Goal: Task Accomplishment & Management: Use online tool/utility

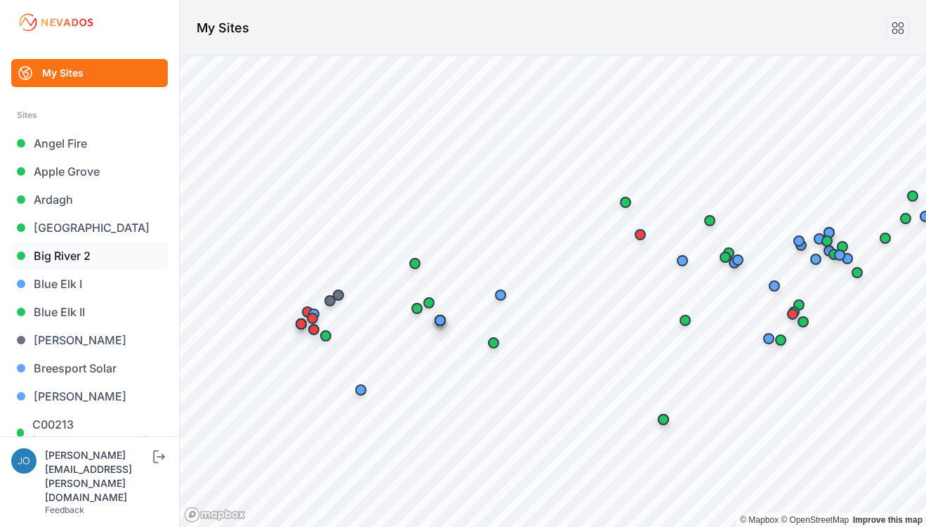
click at [72, 261] on link "Big River 2" at bounding box center [89, 256] width 157 height 28
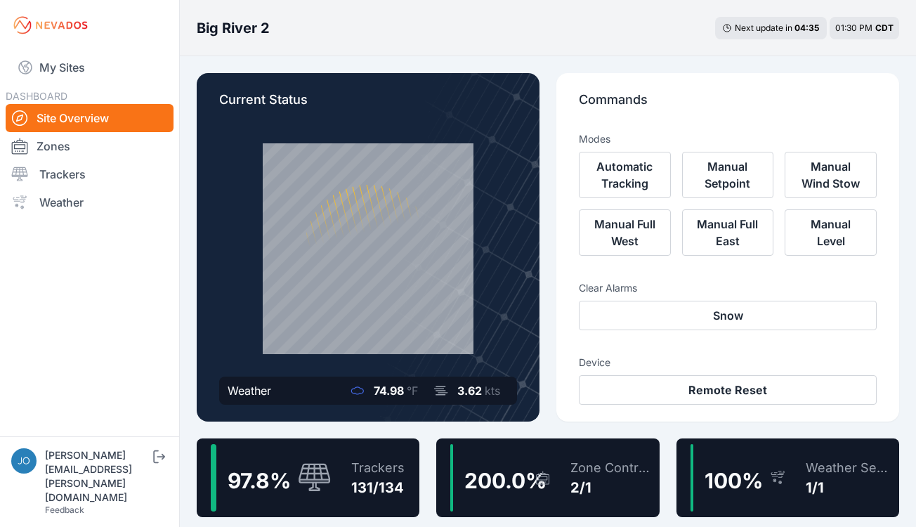
scroll to position [70, 0]
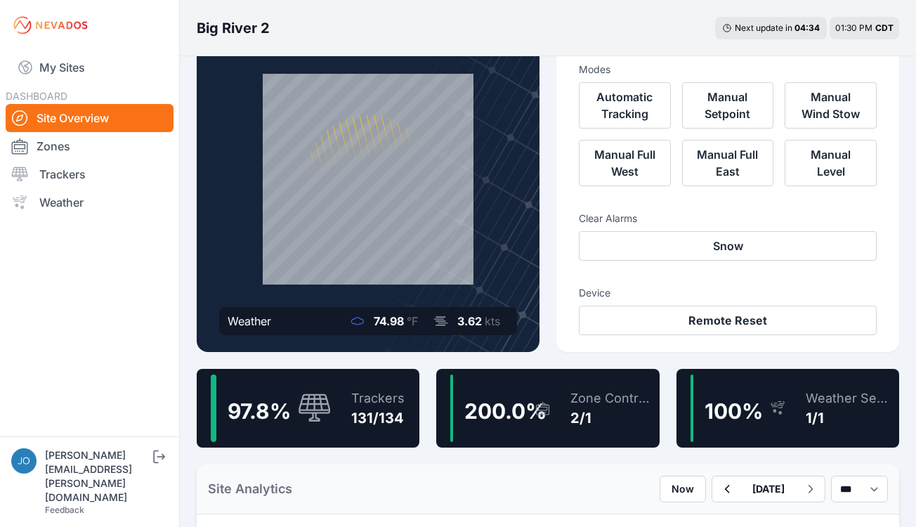
click at [328, 385] on div "97.8 %" at bounding box center [271, 407] width 121 height 67
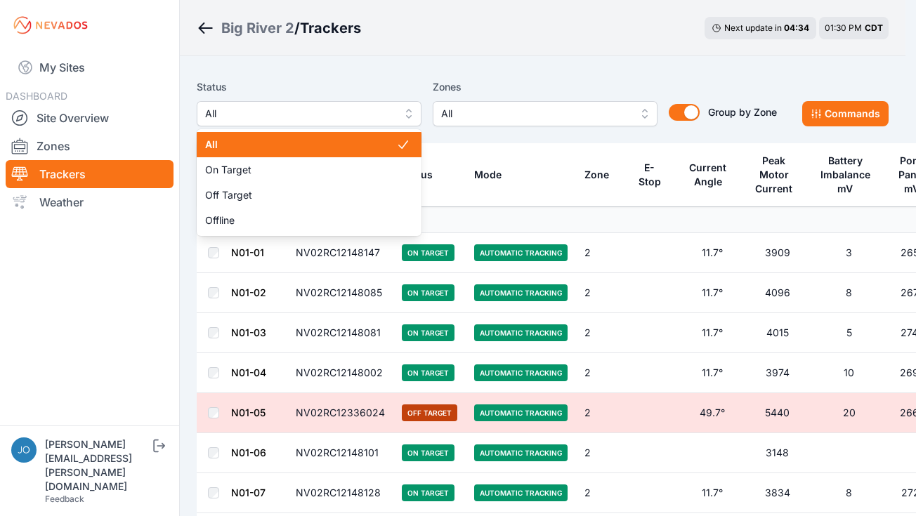
click at [256, 114] on span "All" at bounding box center [299, 113] width 188 height 17
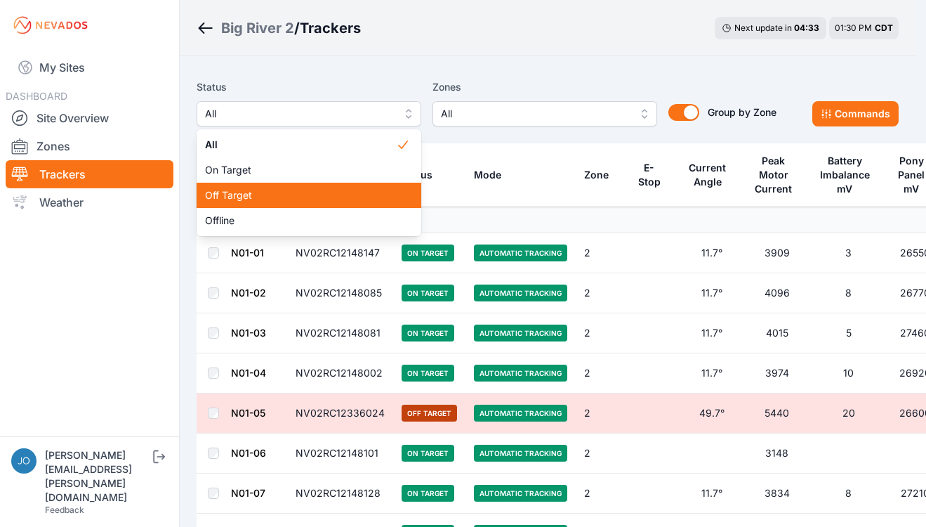
click at [253, 189] on span "Off Target" at bounding box center [300, 195] width 191 height 14
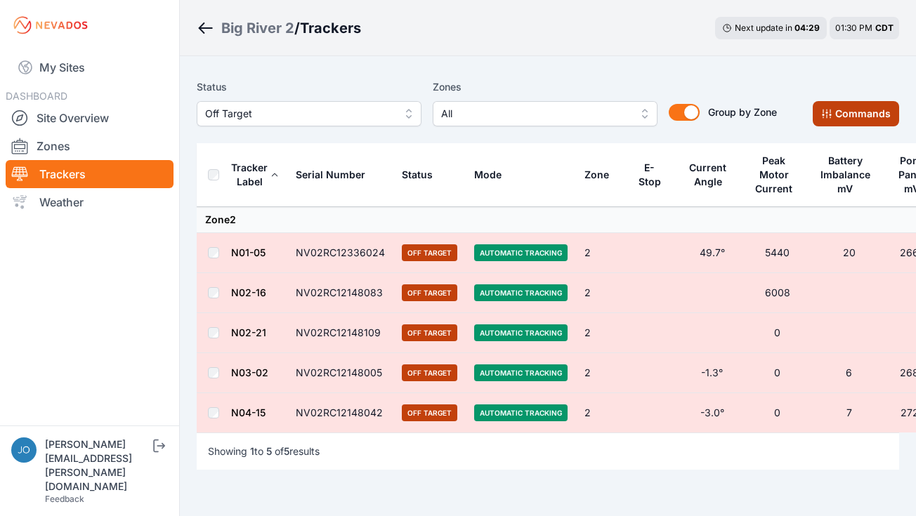
click at [841, 119] on button "Commands" at bounding box center [855, 113] width 86 height 25
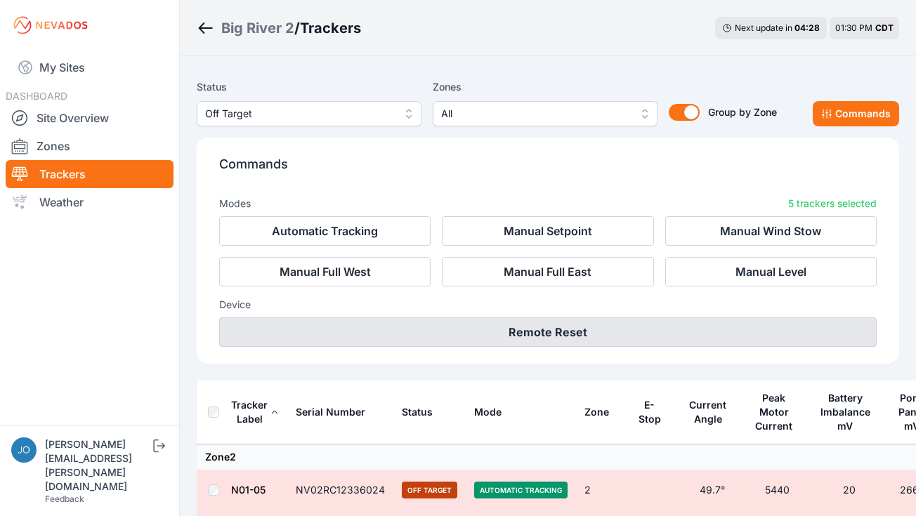
click at [565, 343] on button "Remote Reset" at bounding box center [547, 331] width 657 height 29
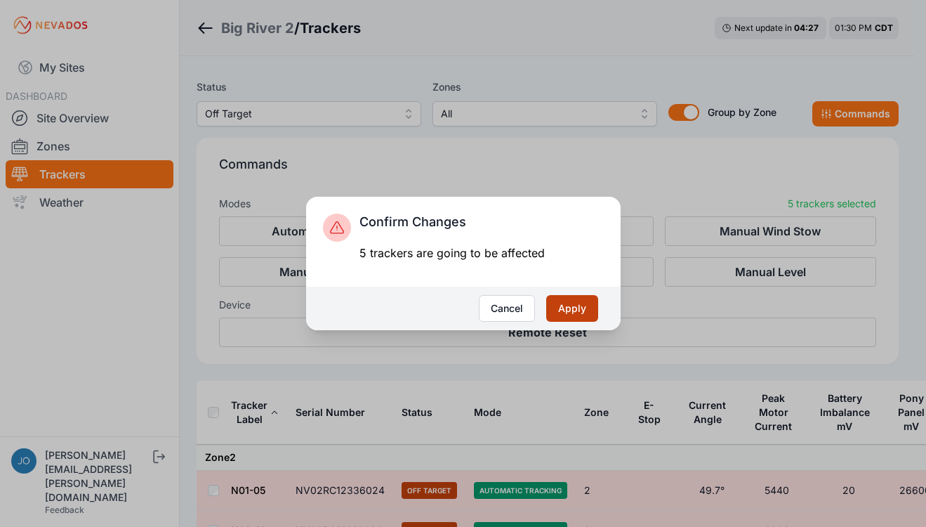
click at [565, 305] on button "Apply" at bounding box center [572, 308] width 52 height 27
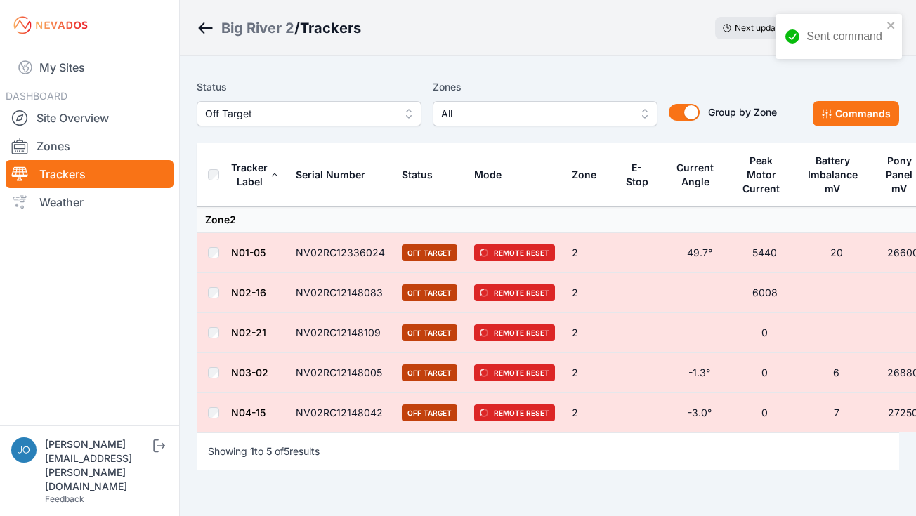
click at [256, 30] on div "Big River 2" at bounding box center [257, 28] width 73 height 20
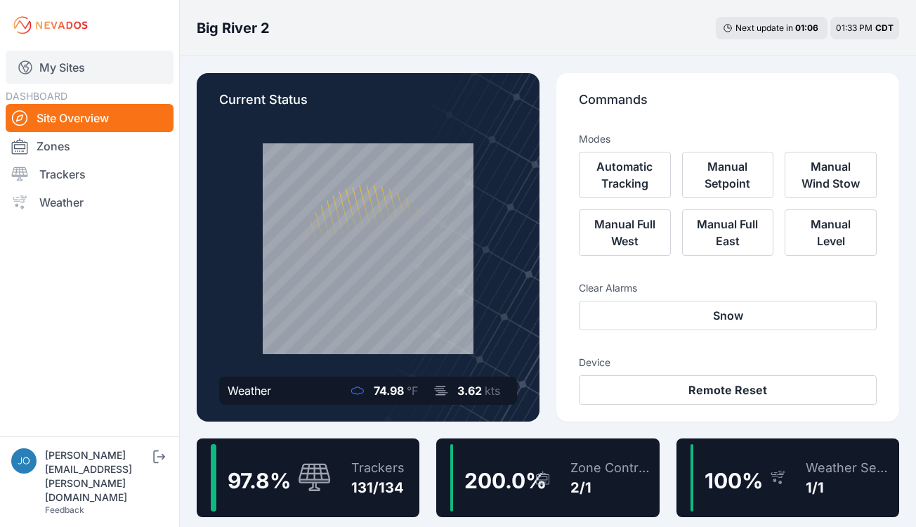
click at [87, 67] on link "My Sites" at bounding box center [90, 68] width 168 height 34
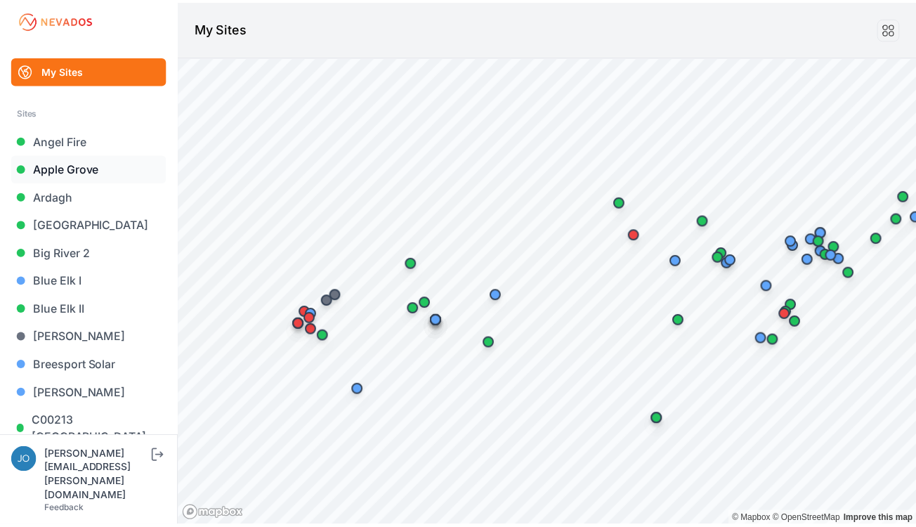
scroll to position [6, 0]
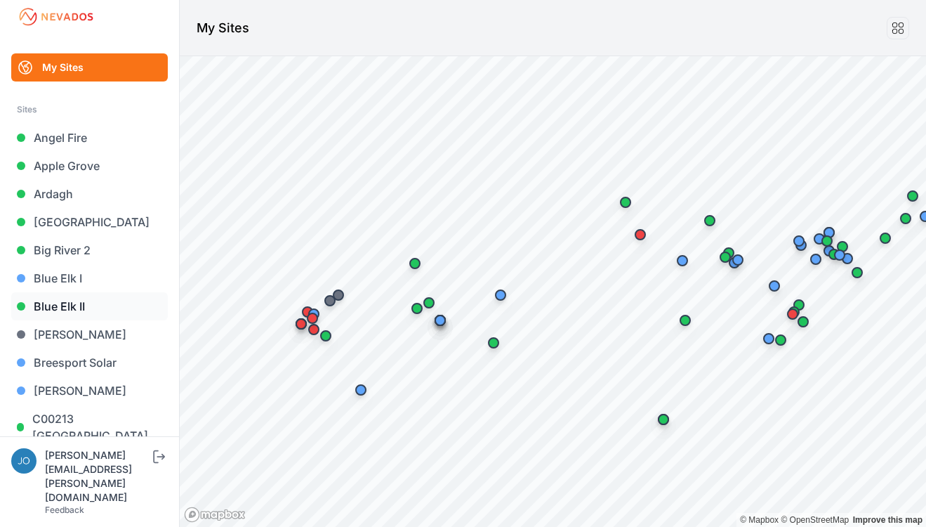
click at [77, 310] on link "Blue Elk II" at bounding box center [89, 306] width 157 height 28
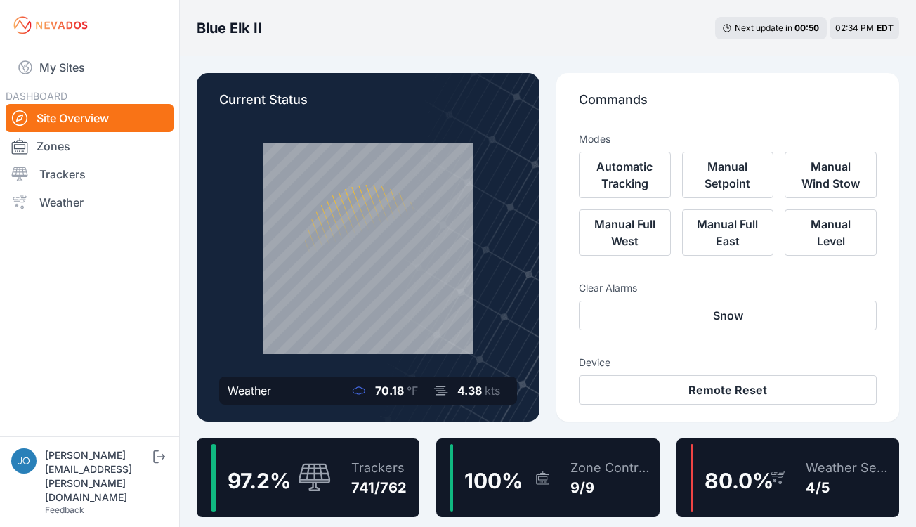
scroll to position [3, 0]
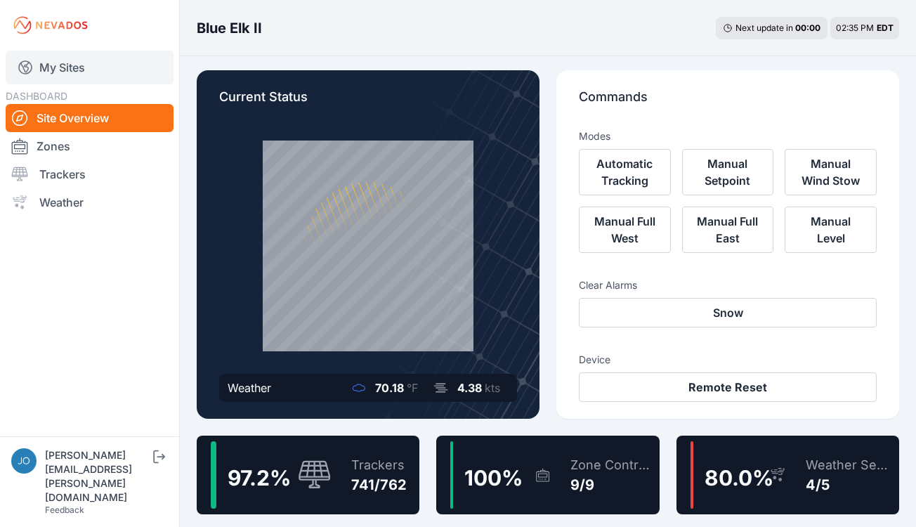
click at [72, 58] on link "My Sites" at bounding box center [90, 68] width 168 height 34
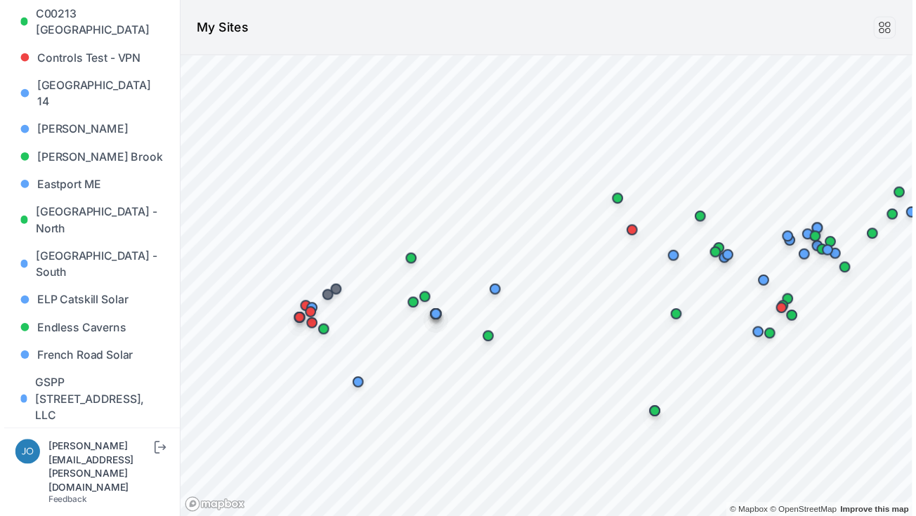
scroll to position [456, 0]
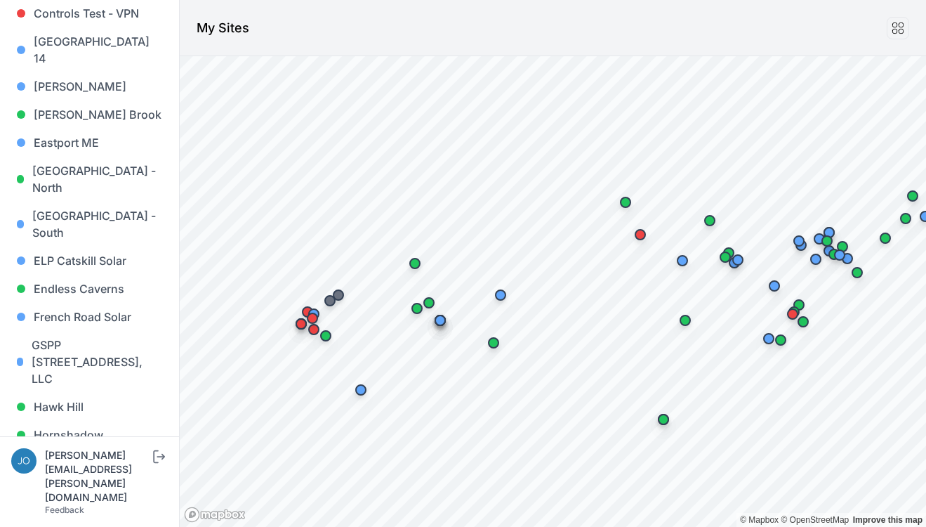
click at [37, 449] on link "Iris" at bounding box center [89, 463] width 157 height 28
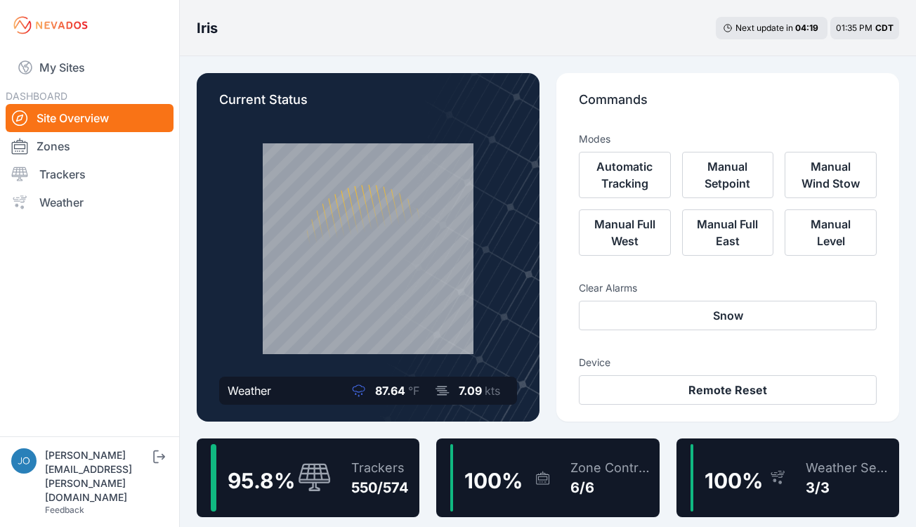
click at [366, 449] on div "Trackers 550/574" at bounding box center [373, 477] width 72 height 67
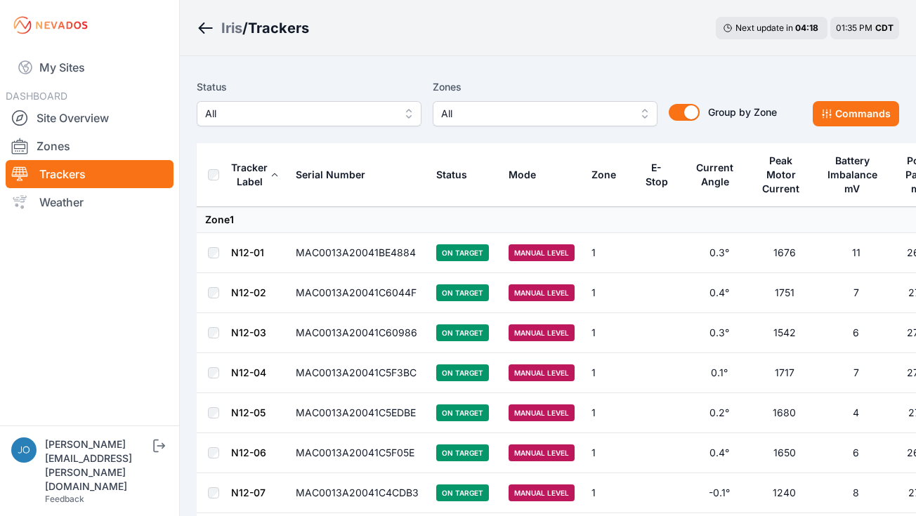
click at [351, 126] on button "All" at bounding box center [309, 113] width 225 height 25
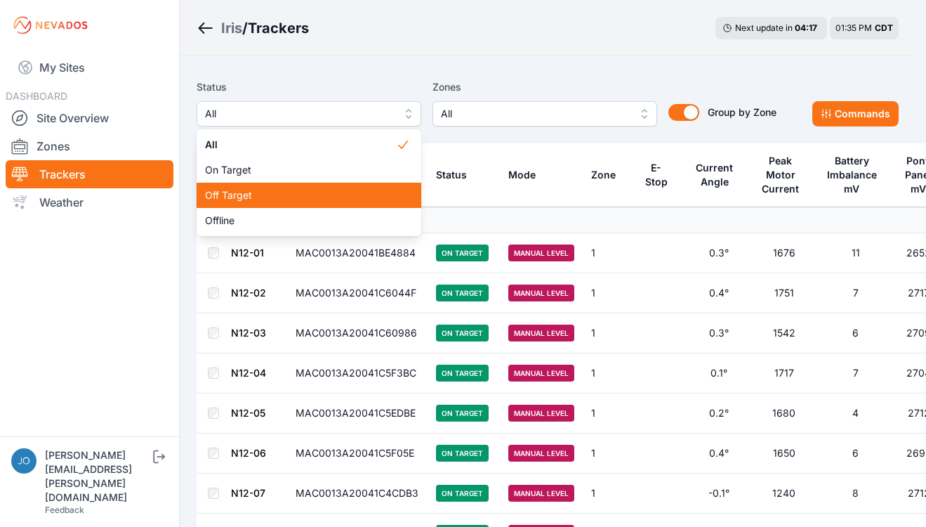
click at [312, 186] on div "Off Target" at bounding box center [309, 195] width 225 height 25
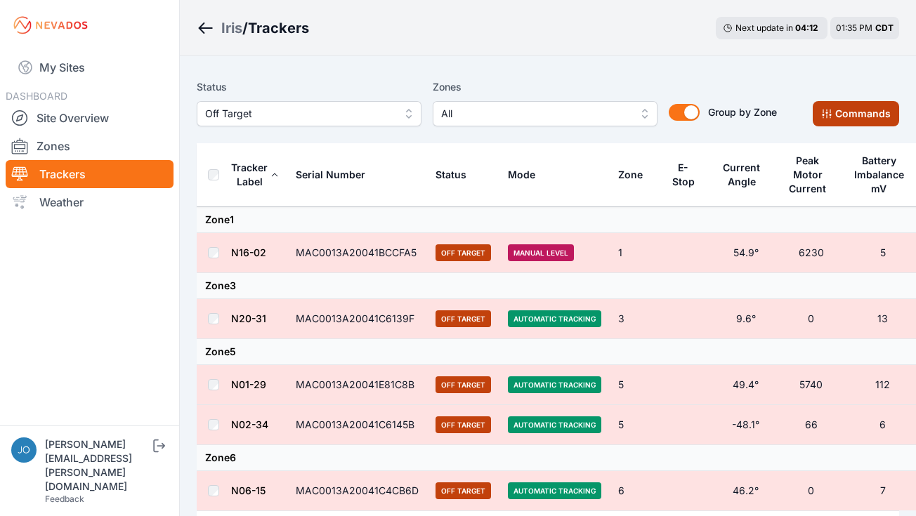
click at [851, 115] on button "Commands" at bounding box center [855, 113] width 86 height 25
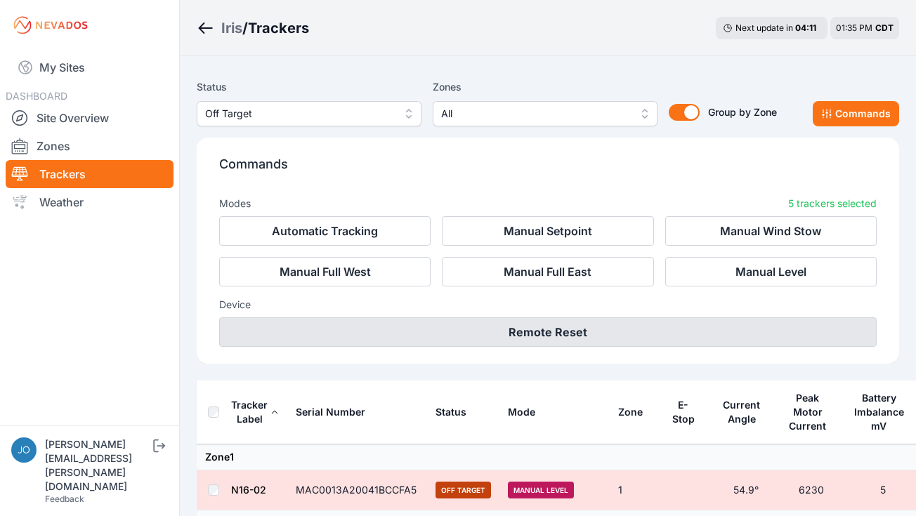
click at [694, 343] on button "Remote Reset" at bounding box center [547, 331] width 657 height 29
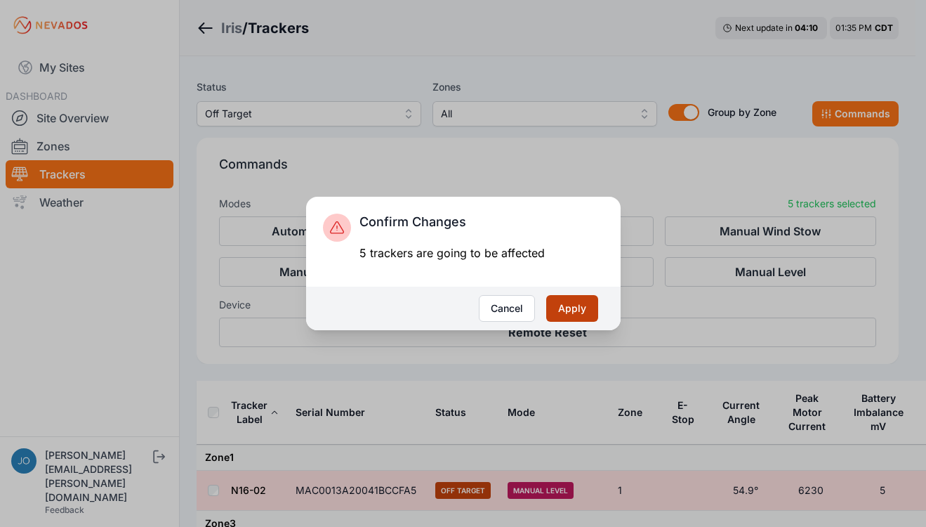
click at [580, 311] on button "Apply" at bounding box center [572, 308] width 52 height 27
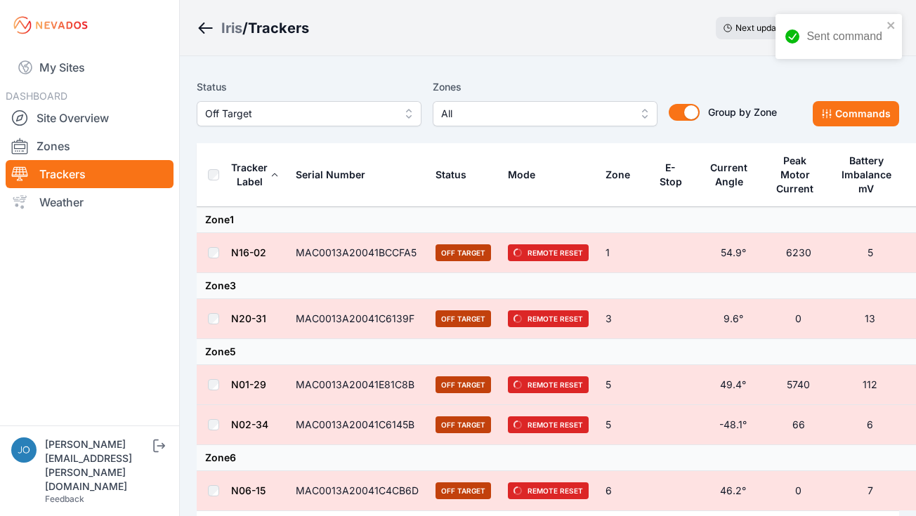
click at [238, 32] on div "Iris" at bounding box center [231, 28] width 21 height 20
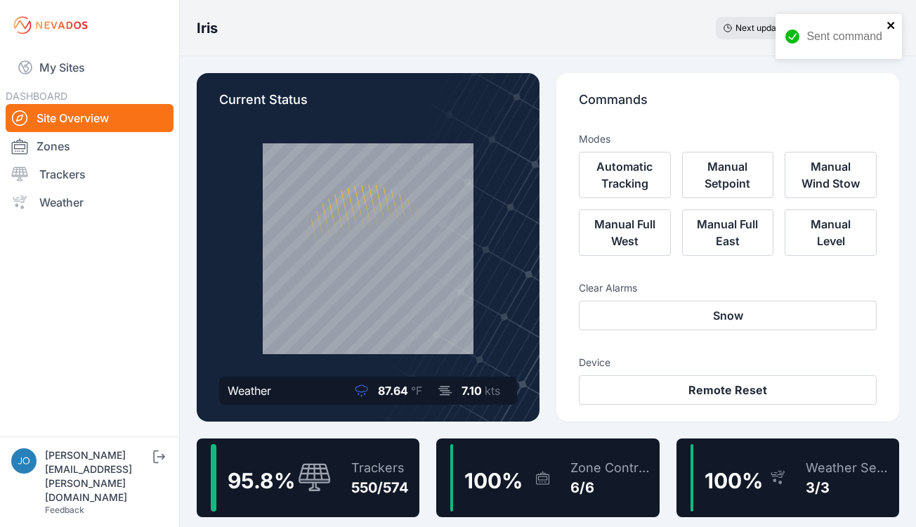
click at [892, 24] on icon "close" at bounding box center [890, 25] width 7 height 7
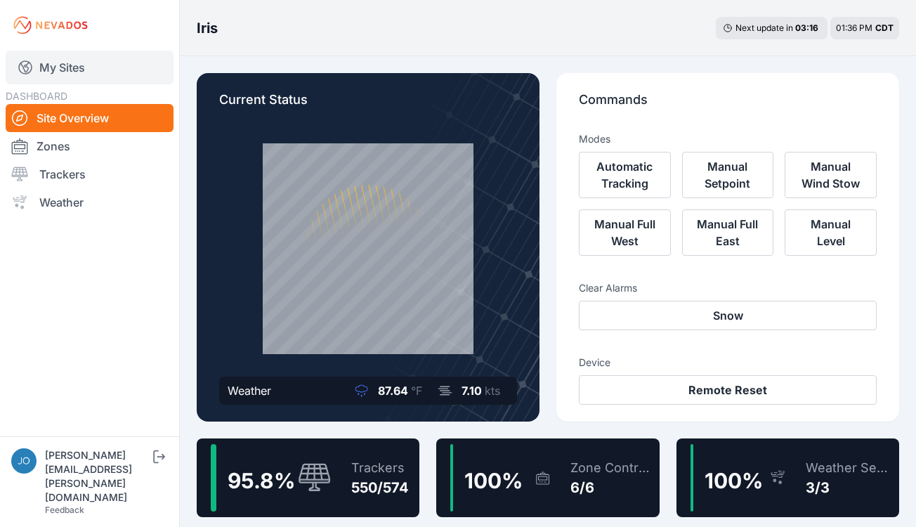
click at [59, 66] on link "My Sites" at bounding box center [90, 68] width 168 height 34
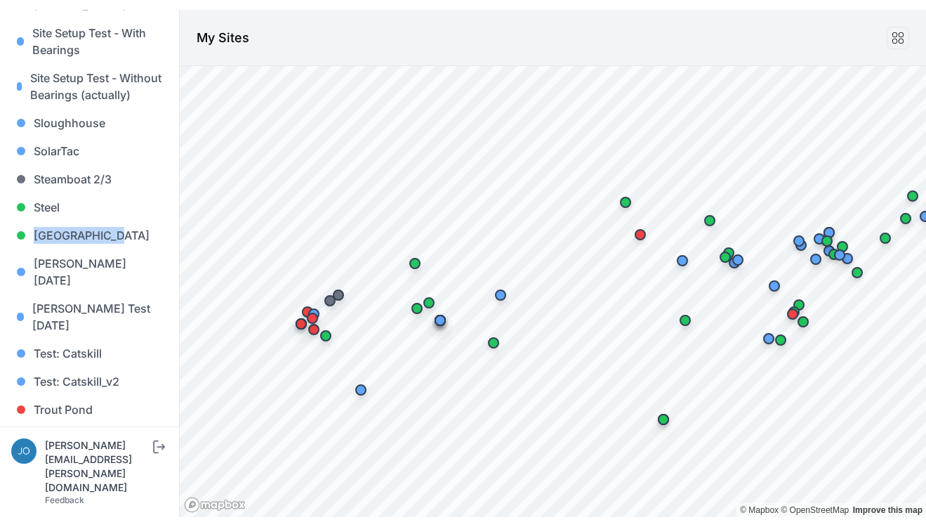
scroll to position [1471, 0]
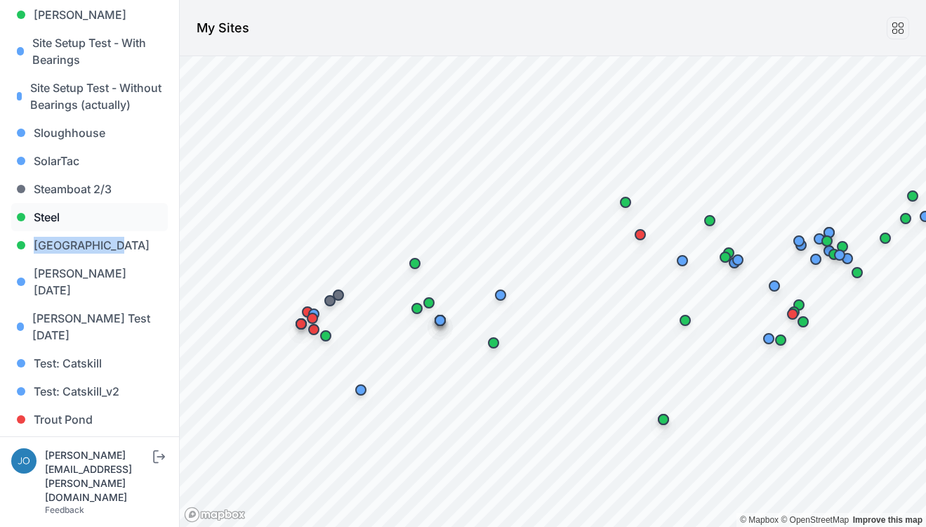
click at [57, 203] on link "Steel" at bounding box center [89, 217] width 157 height 28
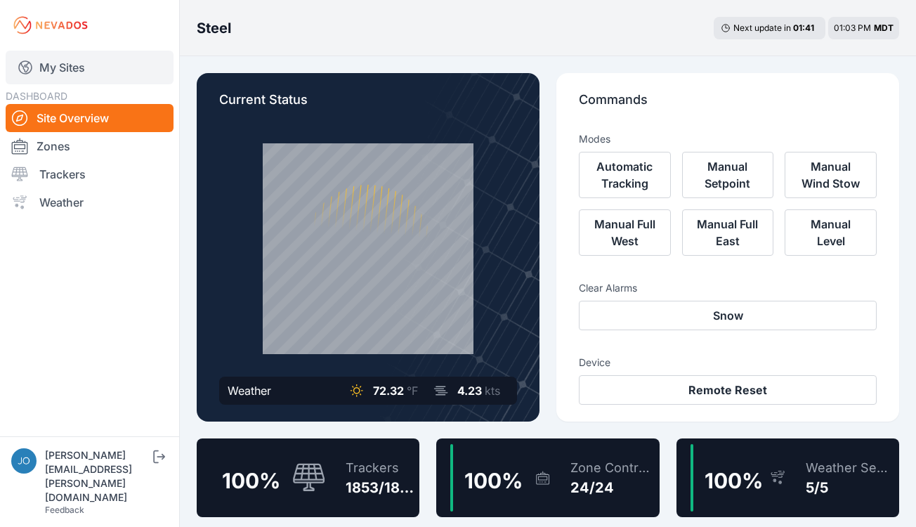
click at [89, 70] on link "My Sites" at bounding box center [90, 68] width 168 height 34
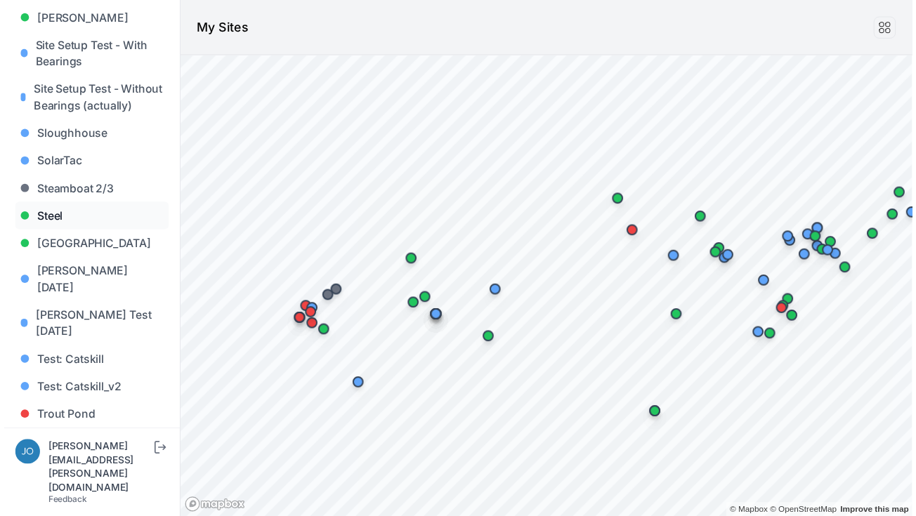
scroll to position [1465, 0]
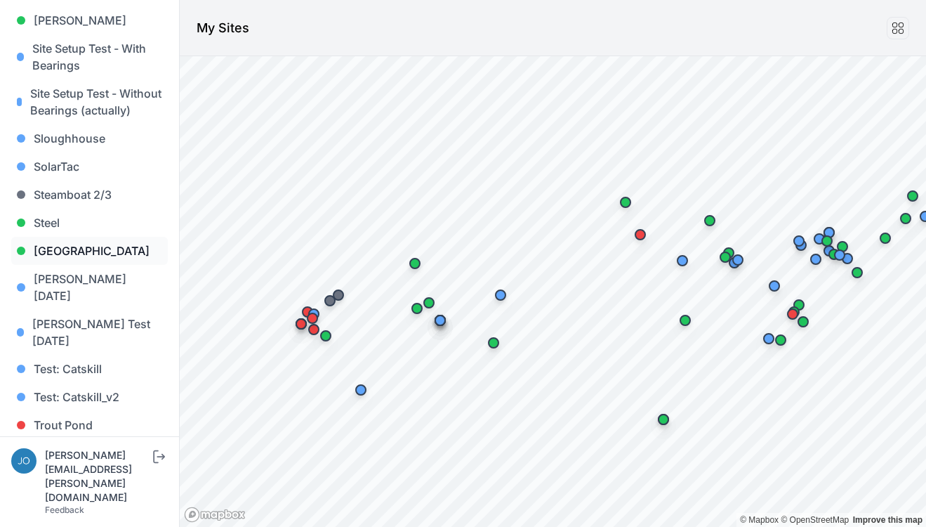
click at [62, 237] on link "Sunlight Road" at bounding box center [89, 251] width 157 height 28
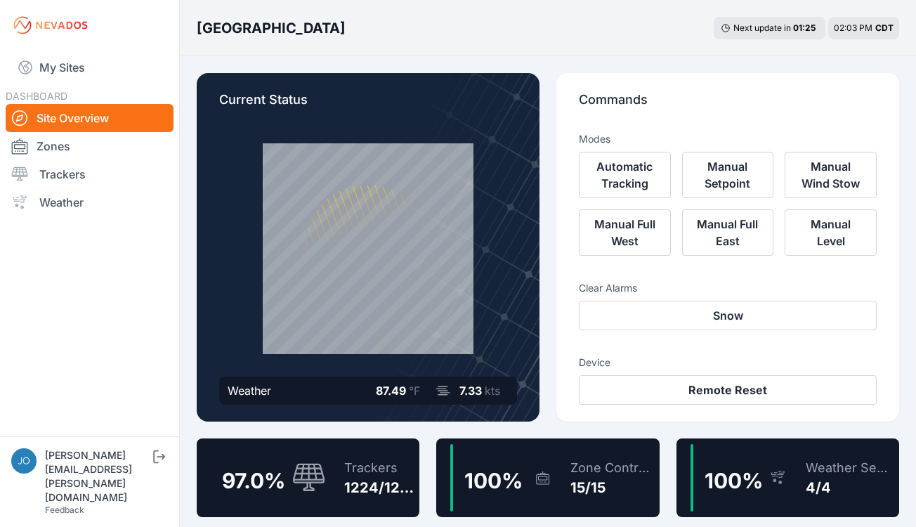
click at [284, 460] on div "97.0 %" at bounding box center [268, 477] width 114 height 67
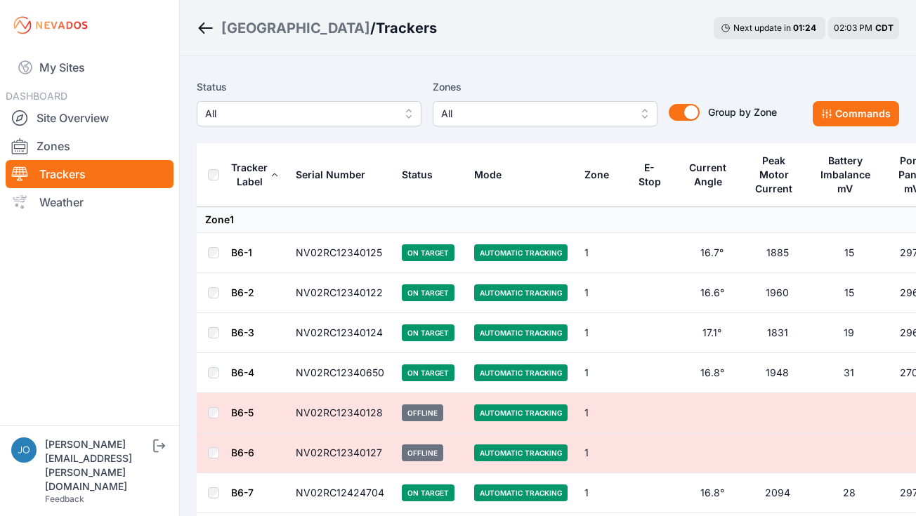
click at [280, 126] on div "Status All Zones All Group by Zone Group by Zone Commands" at bounding box center [548, 108] width 702 height 70
click at [281, 121] on span "All" at bounding box center [299, 113] width 188 height 17
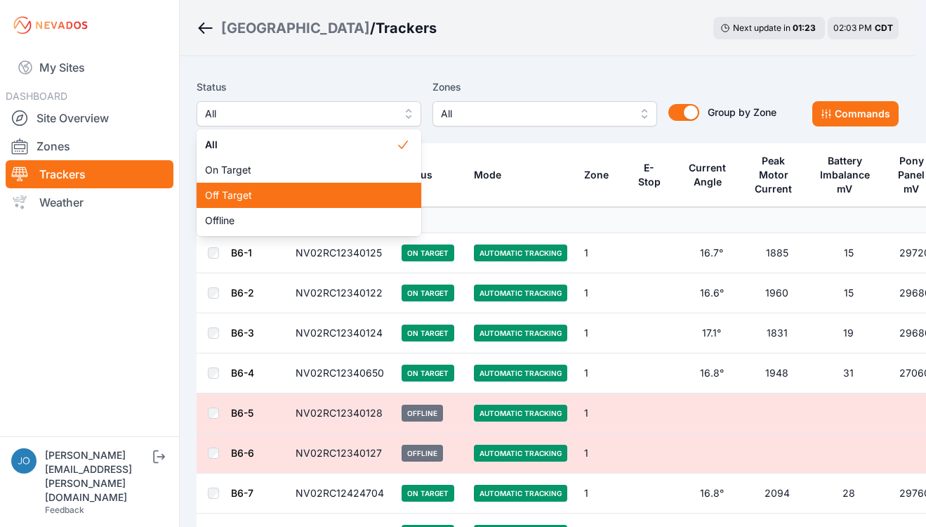
click at [284, 189] on span "Off Target" at bounding box center [300, 195] width 191 height 14
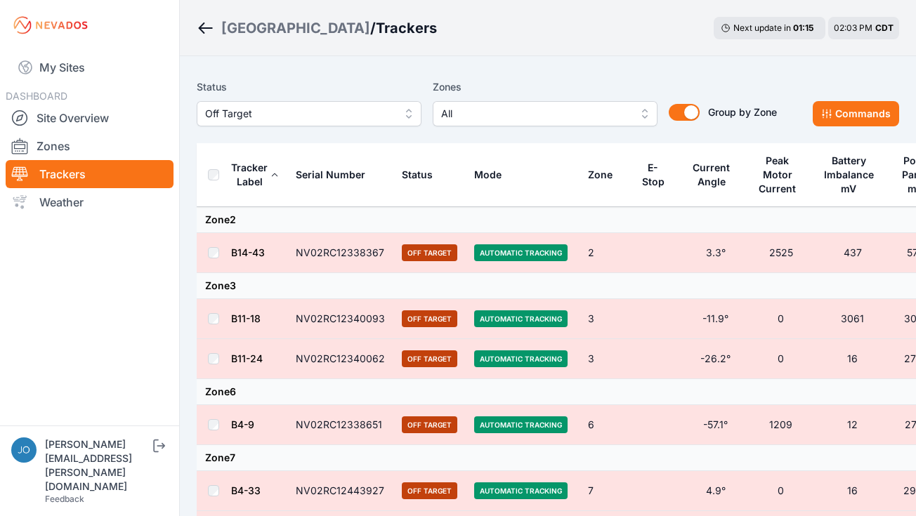
click at [290, 29] on div "[GEOGRAPHIC_DATA]" at bounding box center [295, 28] width 149 height 20
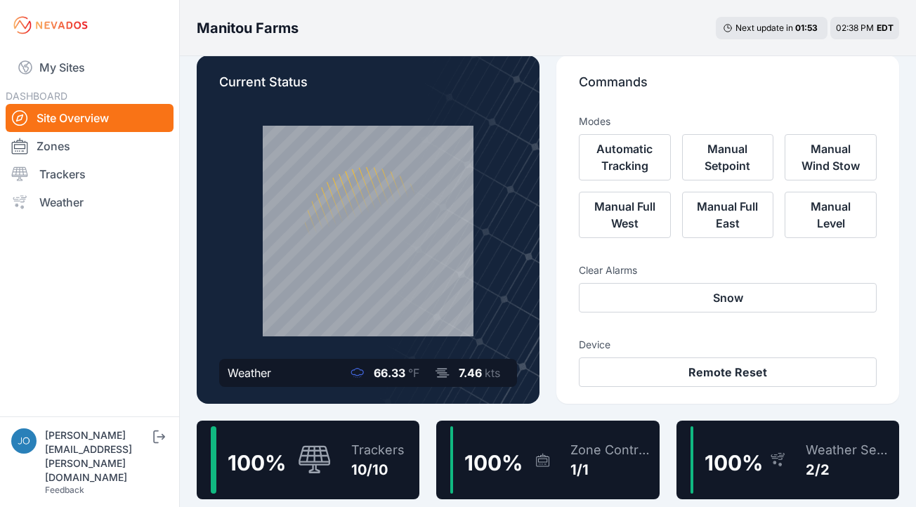
scroll to position [20, 0]
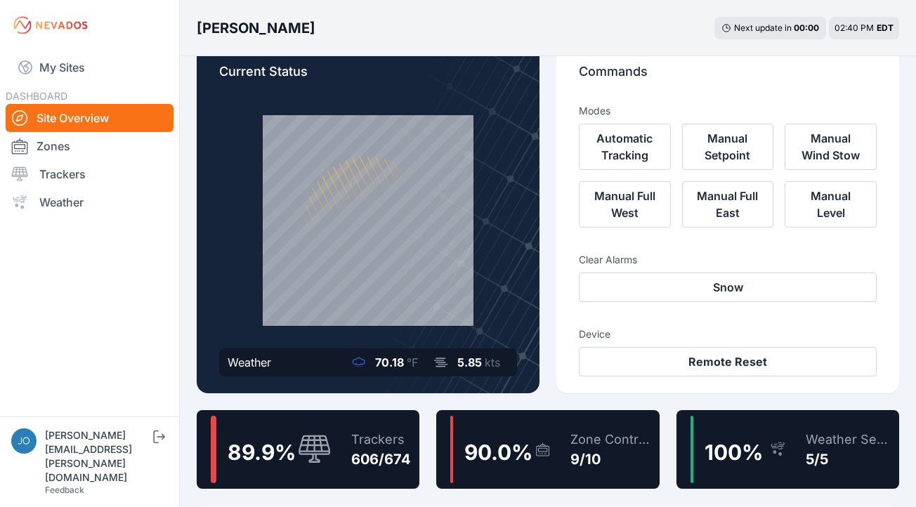
scroll to position [25, 0]
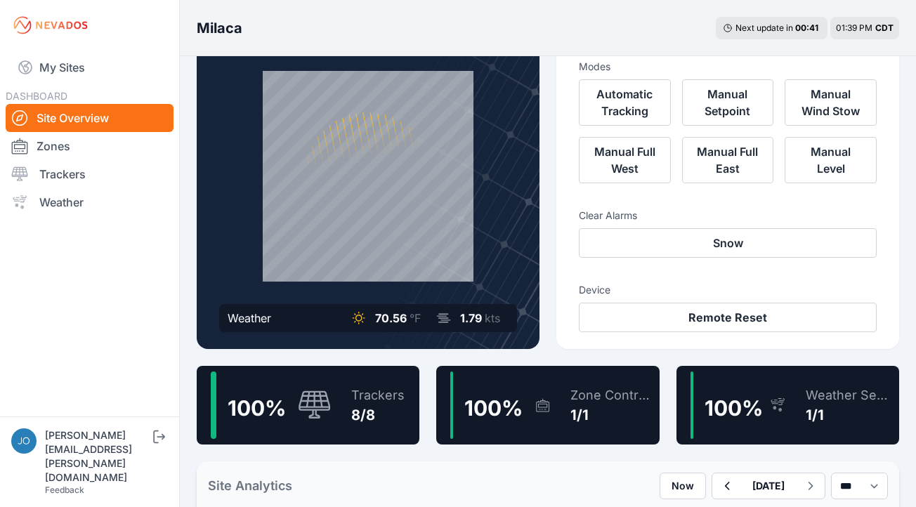
scroll to position [60, 0]
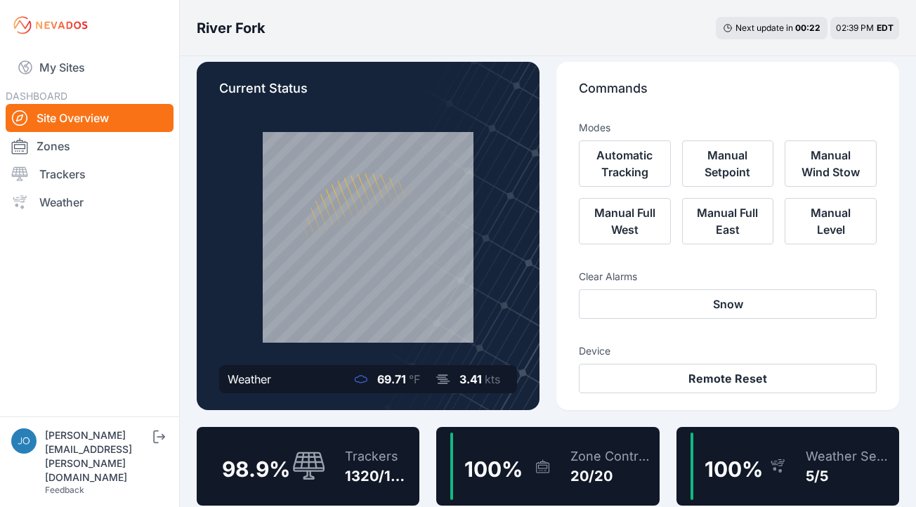
scroll to position [14, 0]
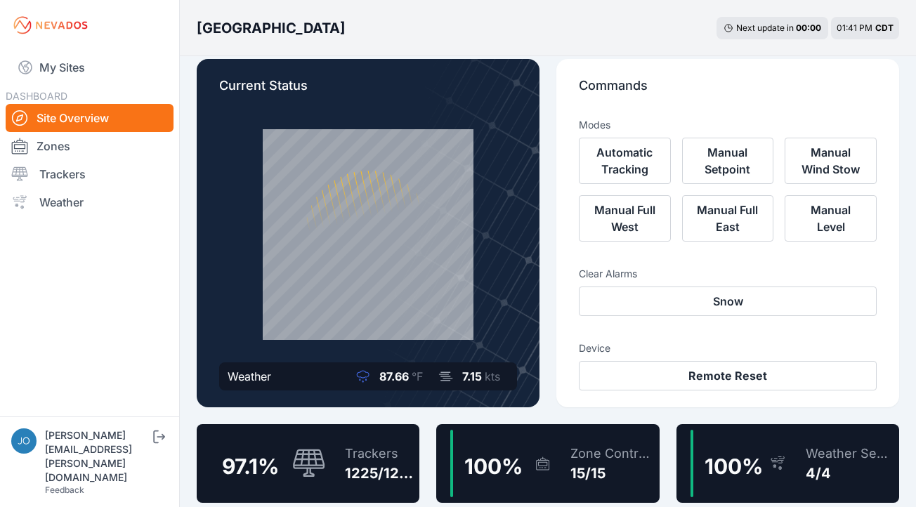
click at [379, 448] on div "Trackers" at bounding box center [379, 454] width 69 height 20
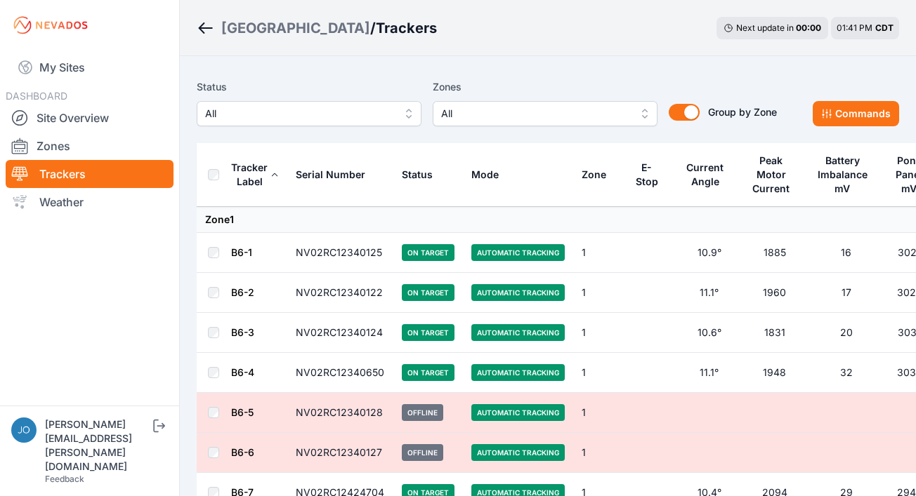
click at [327, 117] on span "All" at bounding box center [299, 113] width 188 height 17
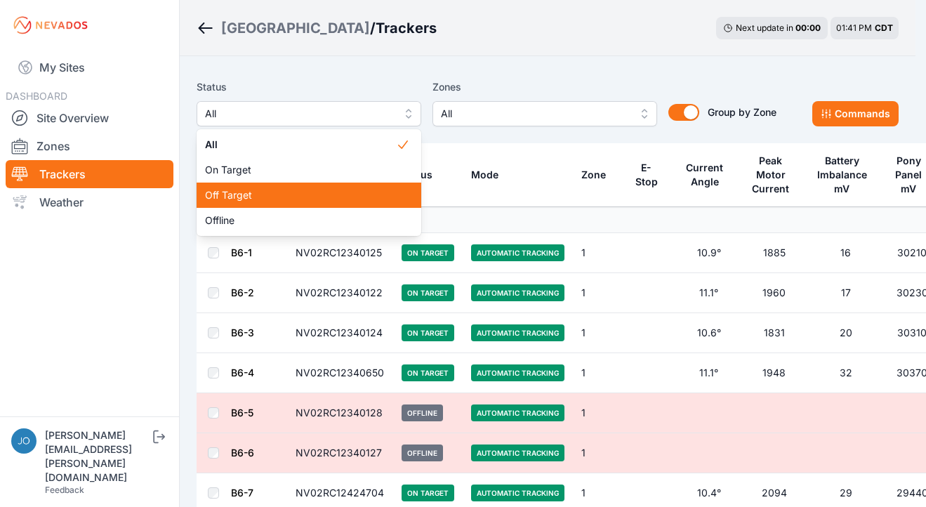
click at [285, 195] on span "Off Target" at bounding box center [300, 195] width 191 height 14
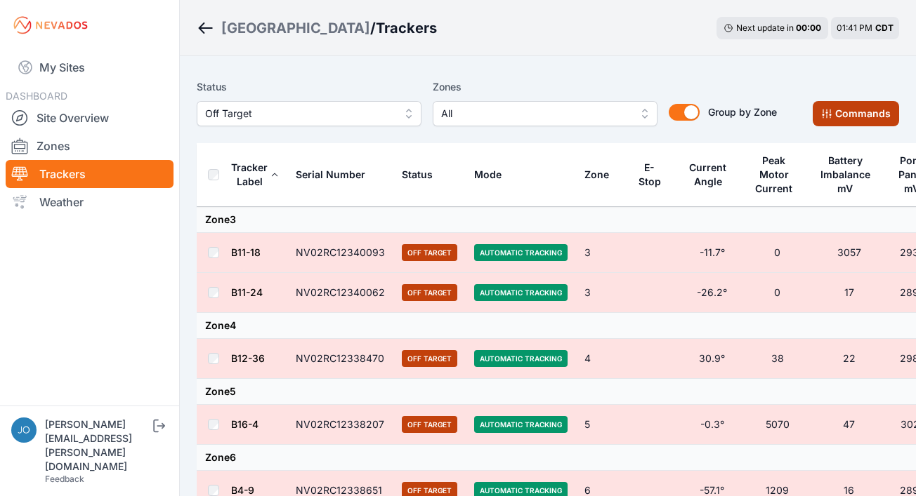
click at [832, 117] on icon at bounding box center [826, 113] width 11 height 11
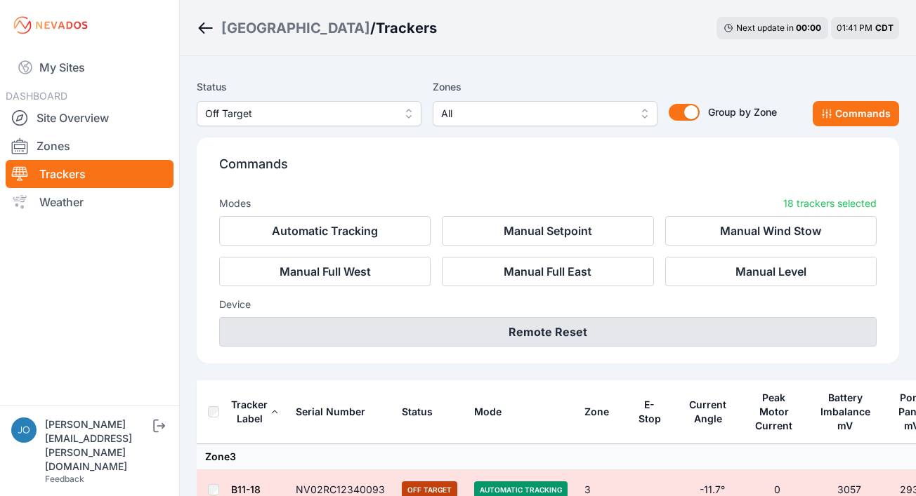
click at [548, 341] on button "Remote Reset" at bounding box center [547, 331] width 657 height 29
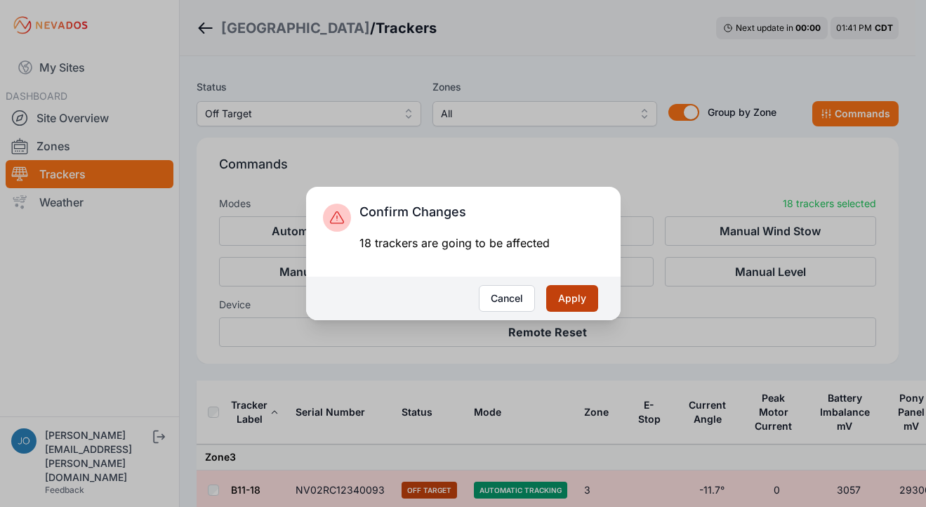
click at [573, 295] on button "Apply" at bounding box center [572, 298] width 52 height 27
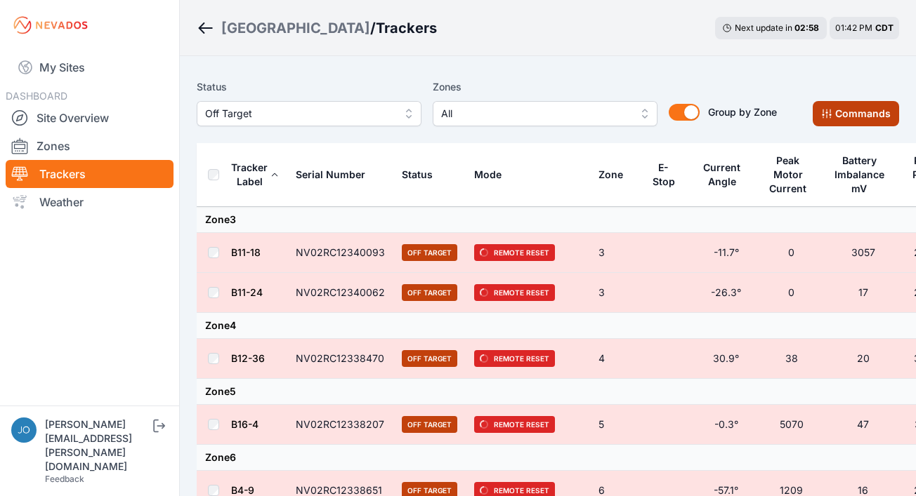
click at [861, 121] on button "Commands" at bounding box center [855, 113] width 86 height 25
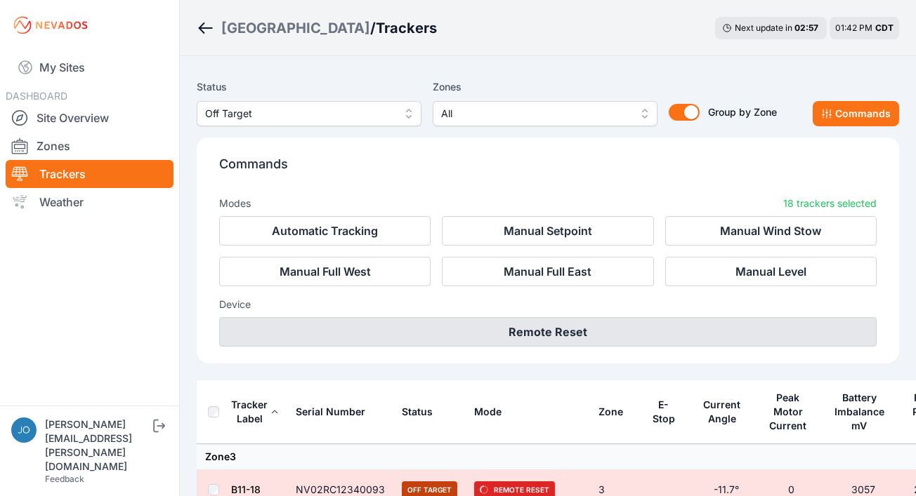
click at [606, 330] on button "Remote Reset" at bounding box center [547, 331] width 657 height 29
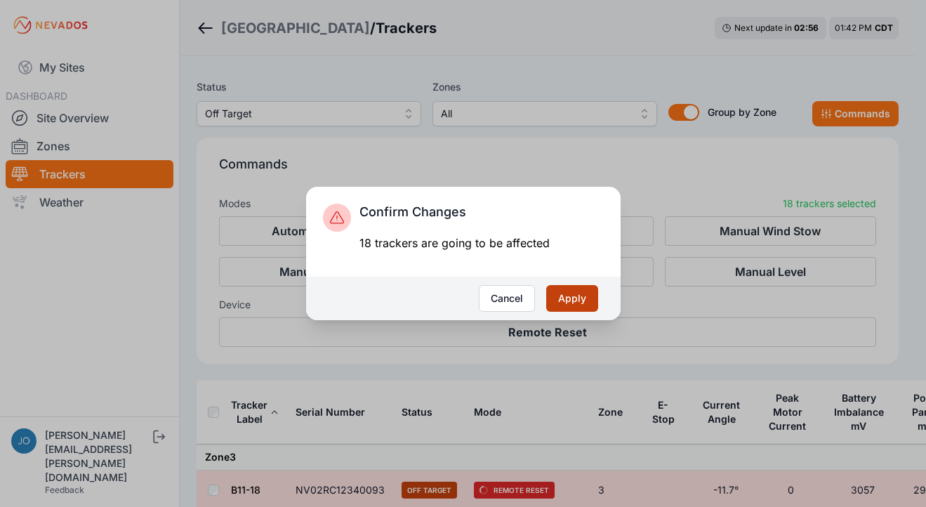
click at [577, 301] on button "Apply" at bounding box center [572, 298] width 52 height 27
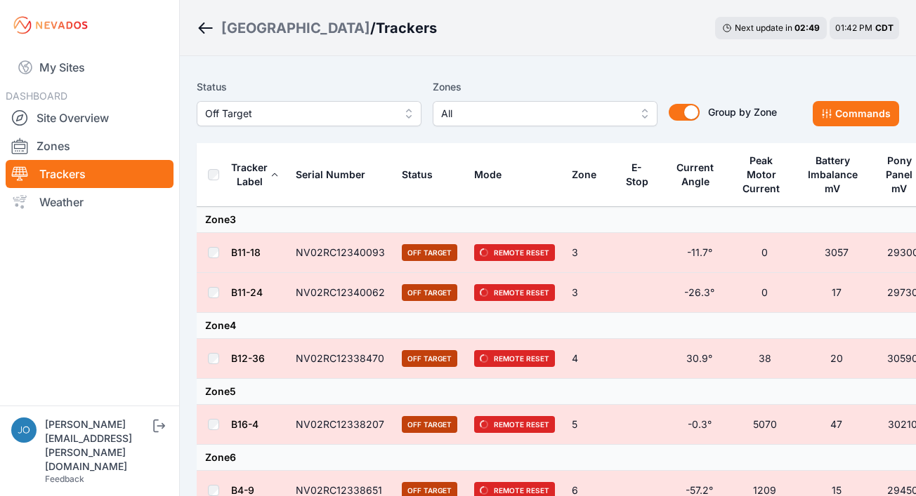
click at [266, 36] on div "[GEOGRAPHIC_DATA]" at bounding box center [295, 28] width 149 height 20
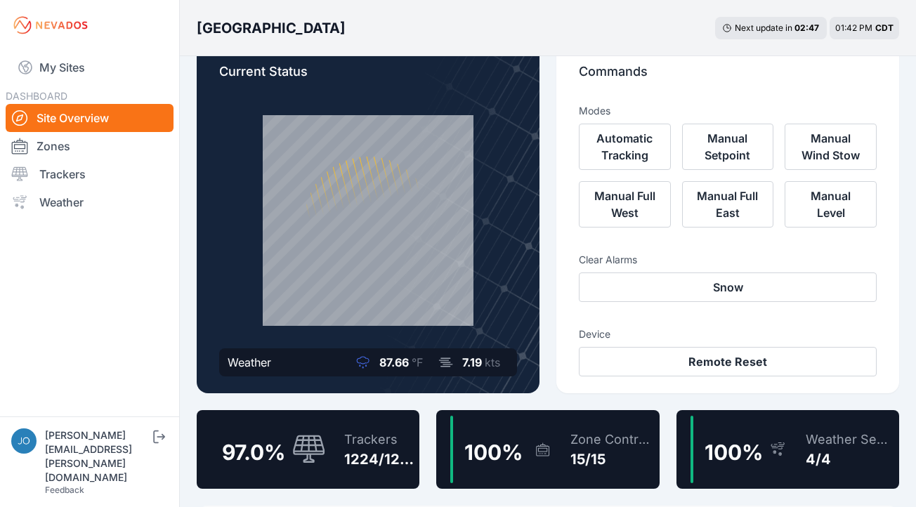
scroll to position [31, 0]
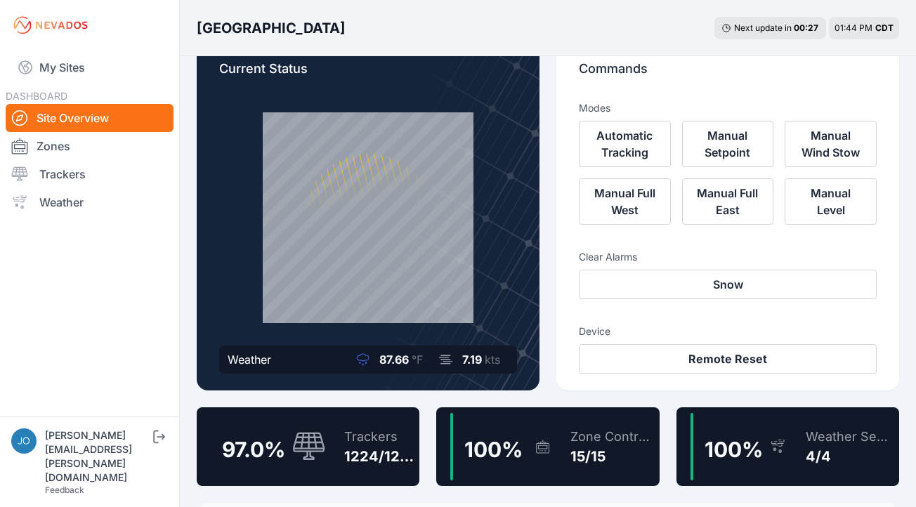
click at [355, 436] on div "Trackers" at bounding box center [379, 437] width 70 height 20
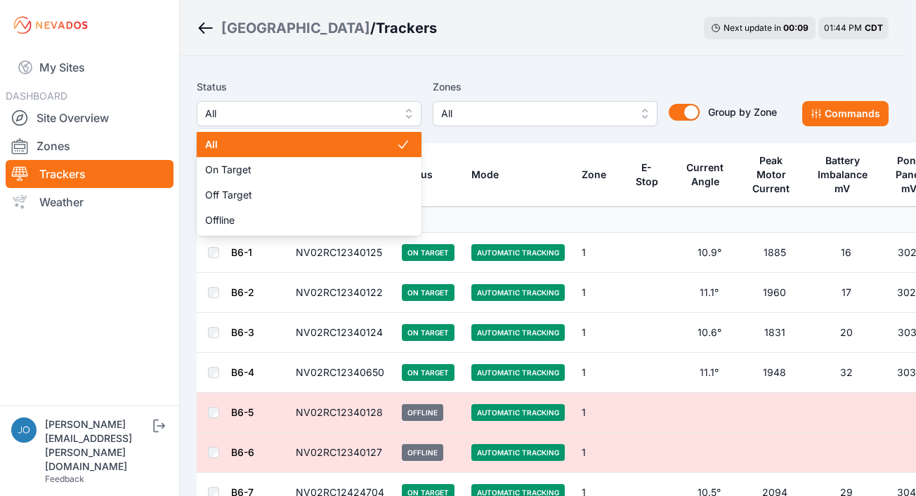
click at [285, 120] on span "All" at bounding box center [299, 113] width 188 height 17
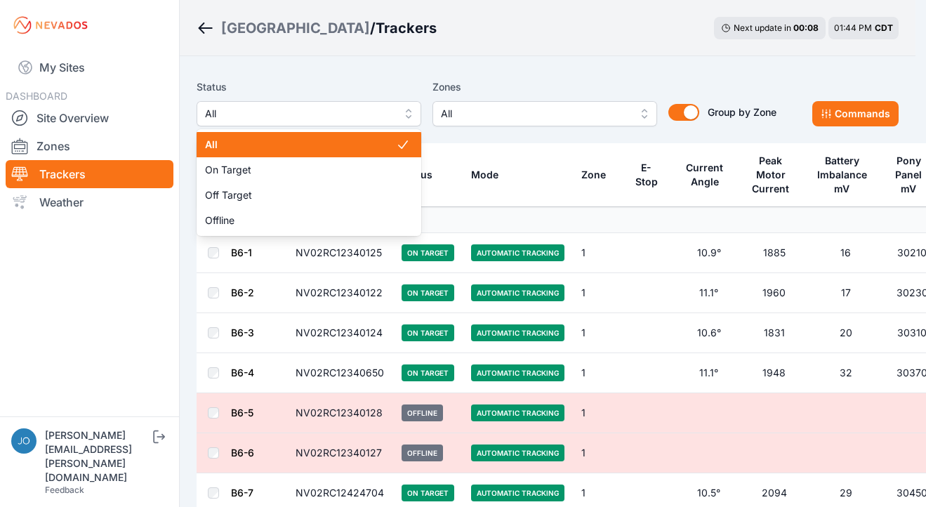
click at [256, 138] on span "All" at bounding box center [300, 145] width 191 height 14
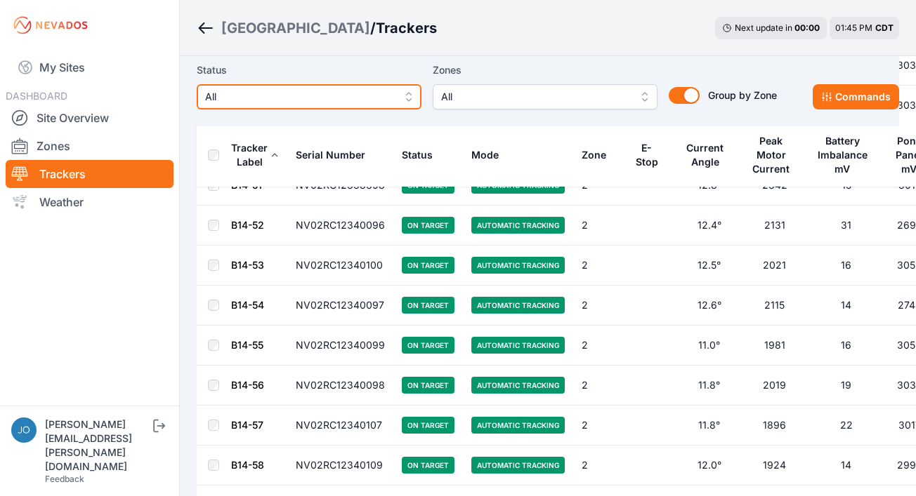
scroll to position [7954, 0]
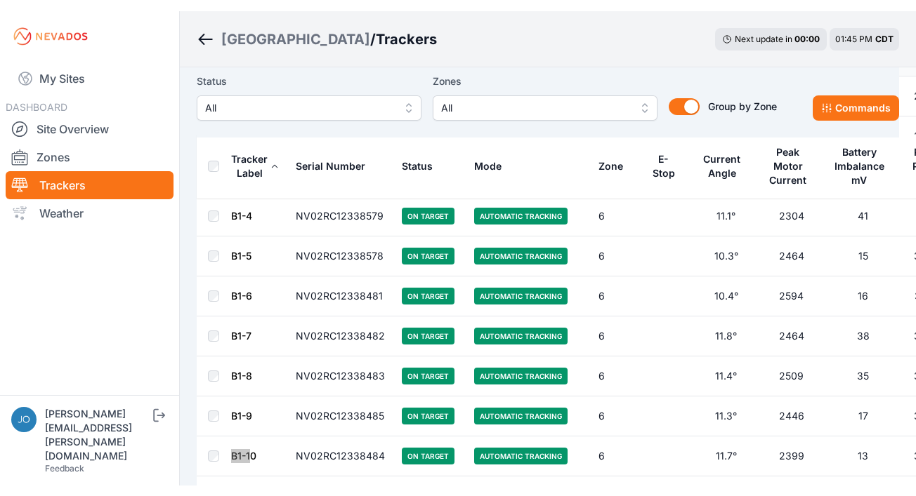
scroll to position [17525, 0]
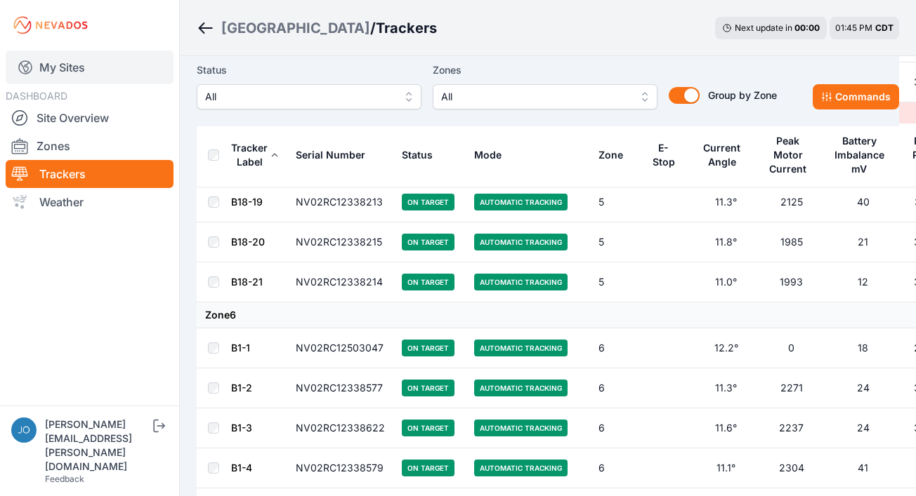
click at [57, 64] on link "My Sites" at bounding box center [90, 68] width 168 height 34
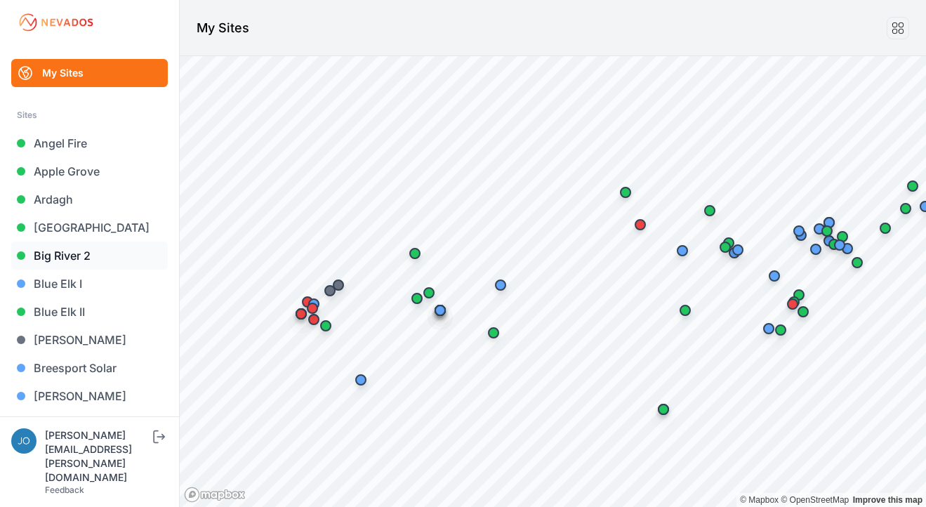
click at [80, 256] on link "Big River 2" at bounding box center [89, 256] width 157 height 28
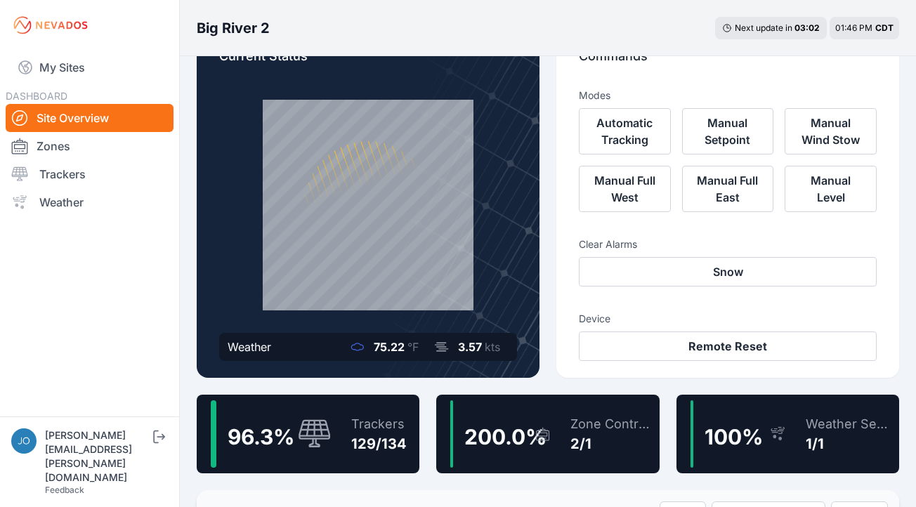
scroll to position [41, 0]
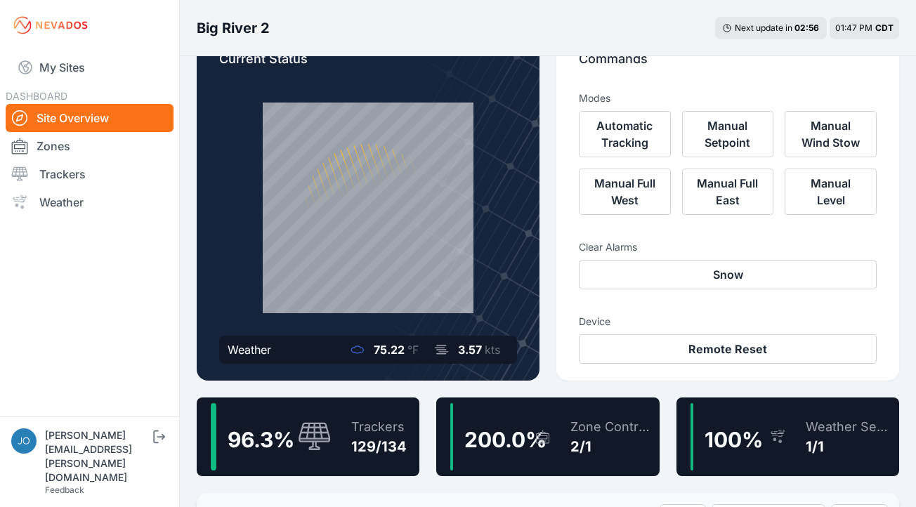
click at [363, 430] on div "Trackers" at bounding box center [378, 427] width 55 height 20
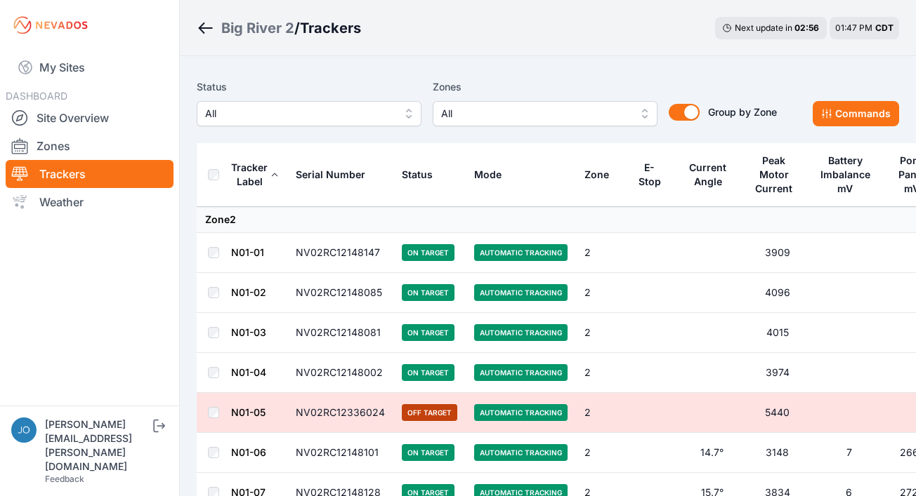
click at [334, 112] on span "All" at bounding box center [299, 113] width 188 height 17
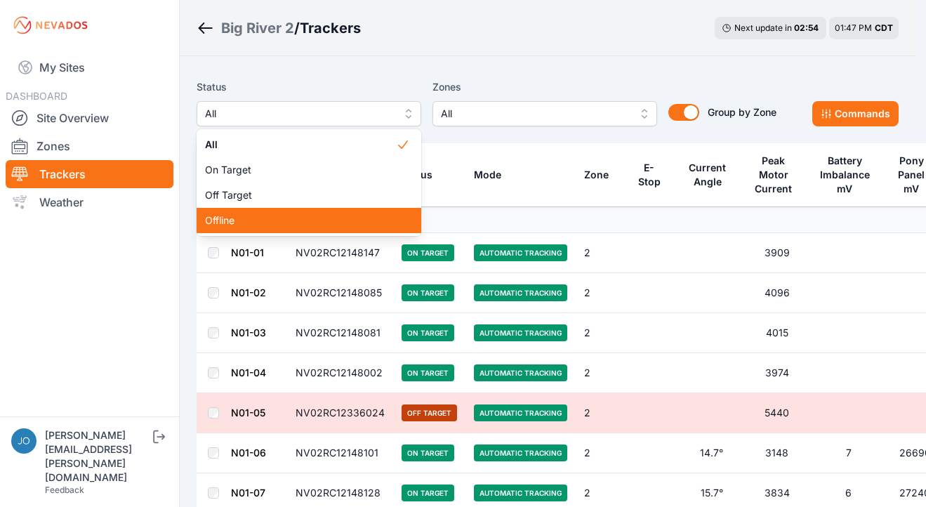
click at [274, 212] on div "Offline" at bounding box center [309, 220] width 225 height 25
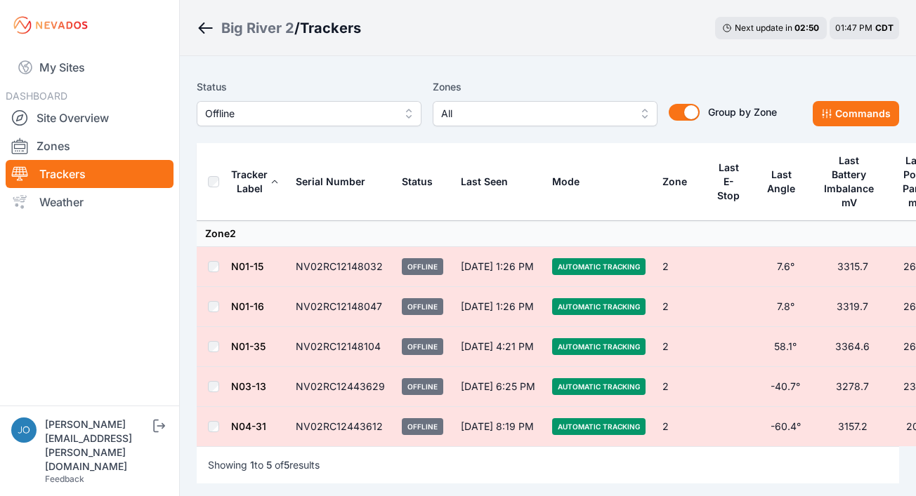
click at [307, 115] on span "Offline" at bounding box center [299, 113] width 188 height 17
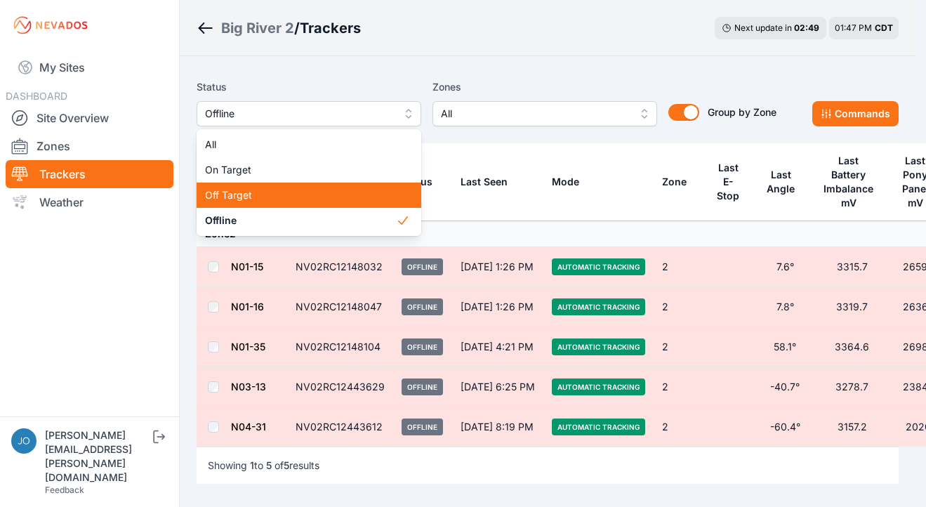
click at [249, 202] on span "Off Target" at bounding box center [300, 195] width 191 height 14
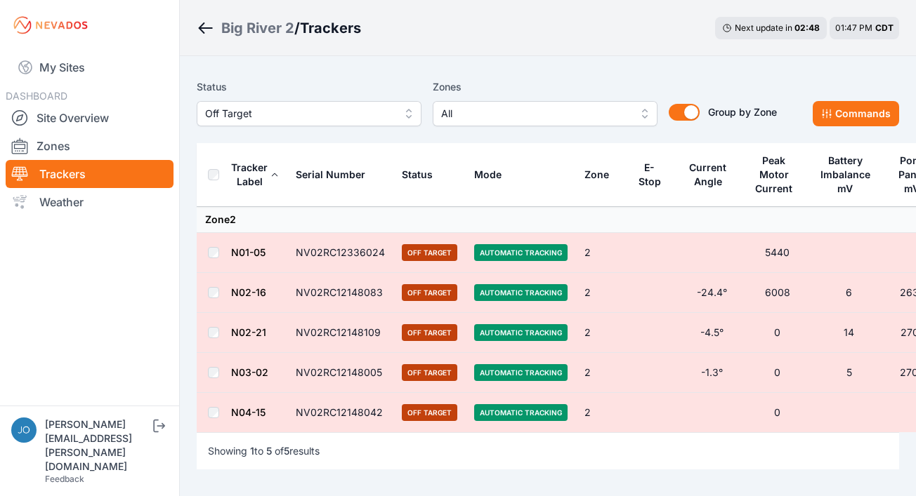
click at [269, 117] on span "Off Target" at bounding box center [299, 113] width 188 height 17
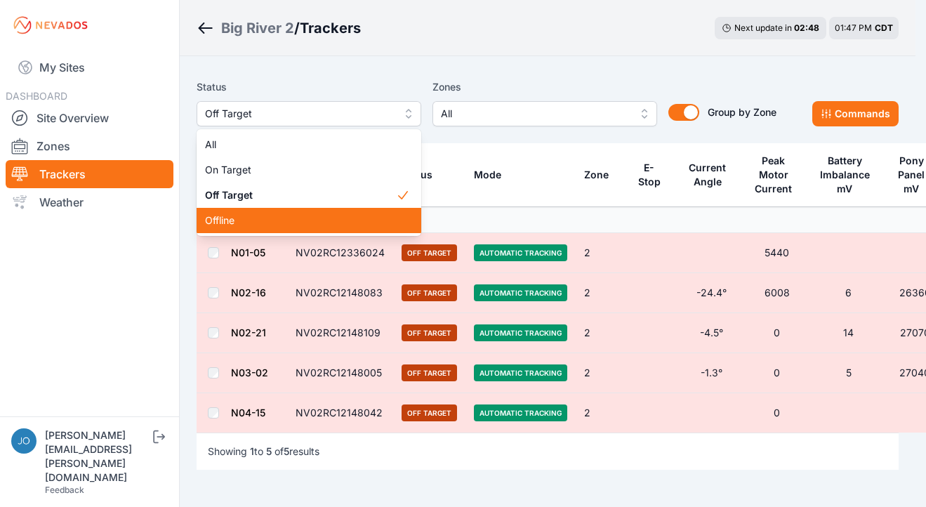
click at [255, 223] on span "Offline" at bounding box center [300, 220] width 191 height 14
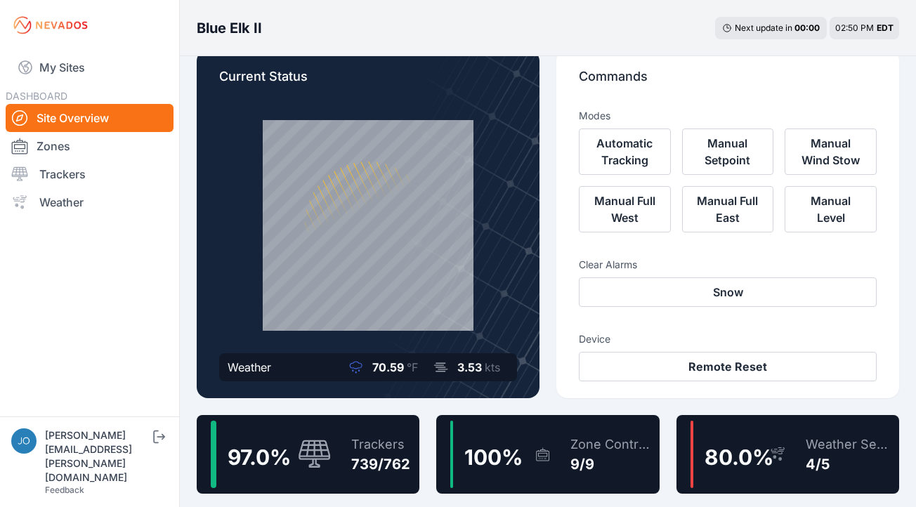
scroll to position [52, 0]
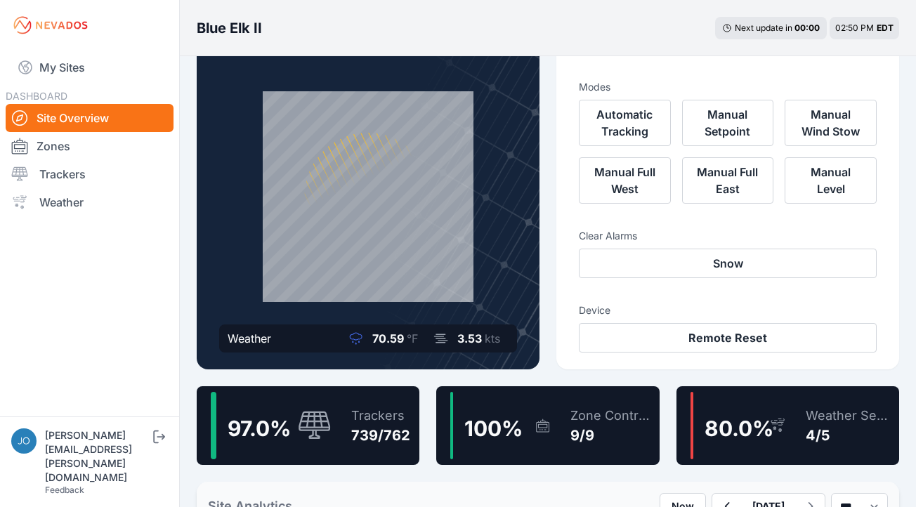
click at [384, 431] on div "739/762" at bounding box center [380, 436] width 59 height 20
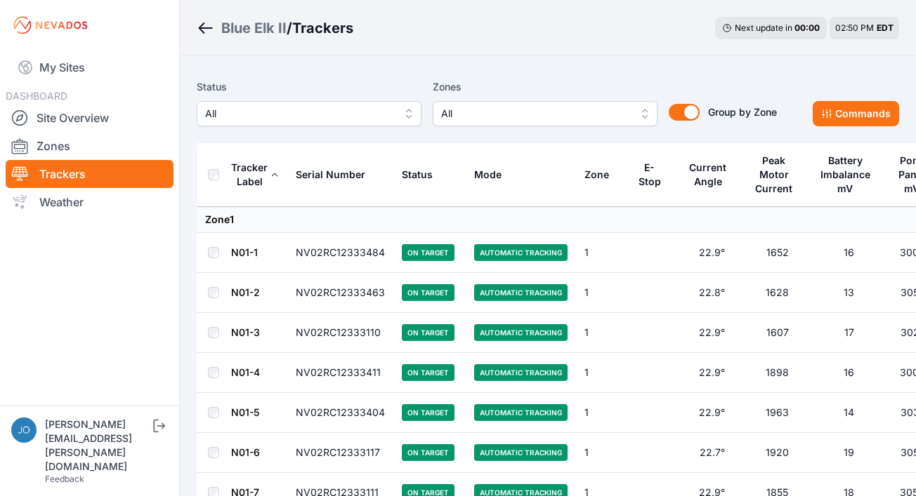
drag, startPoint x: 287, startPoint y: 116, endPoint x: 268, endPoint y: 118, distance: 19.1
click at [286, 116] on span "All" at bounding box center [299, 113] width 188 height 17
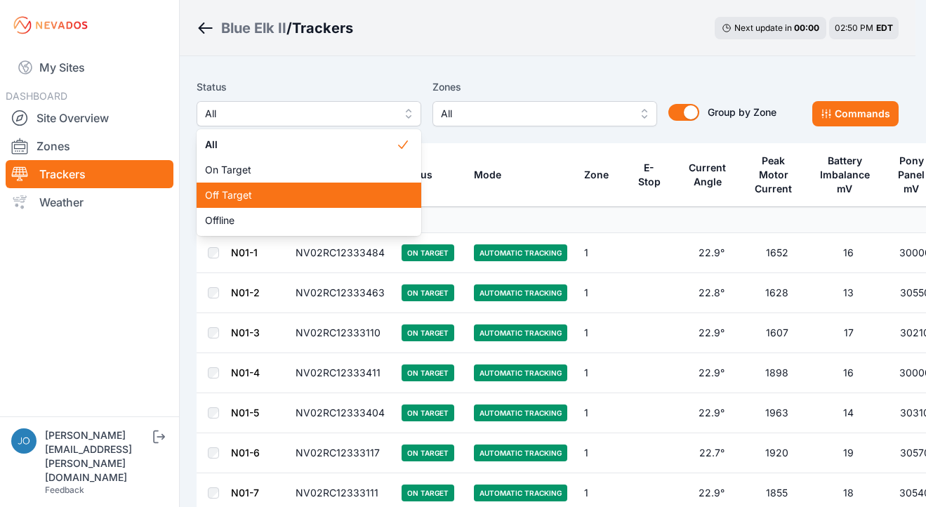
click at [275, 189] on span "Off Target" at bounding box center [300, 195] width 191 height 14
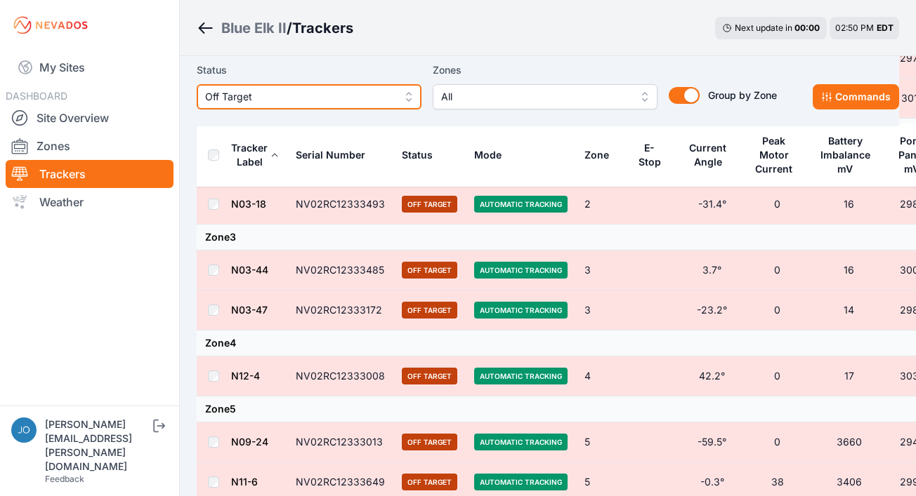
scroll to position [462, 0]
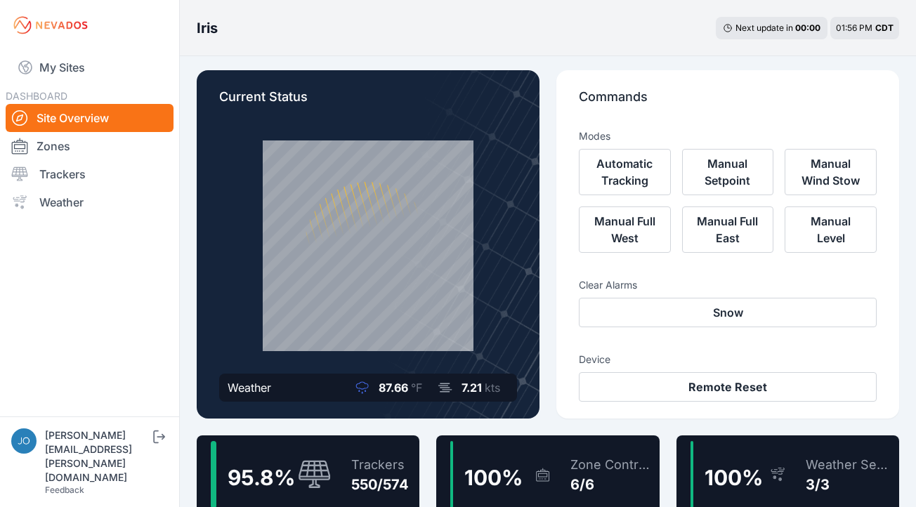
scroll to position [20, 0]
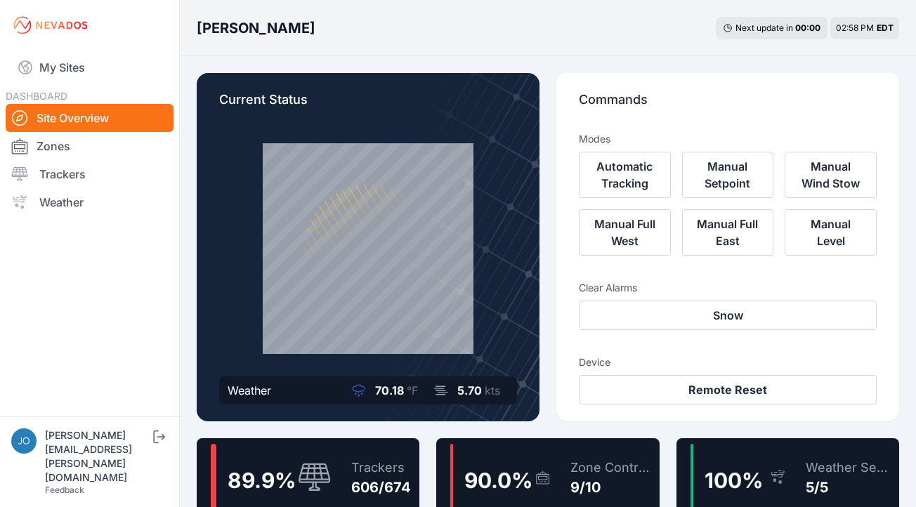
scroll to position [3, 0]
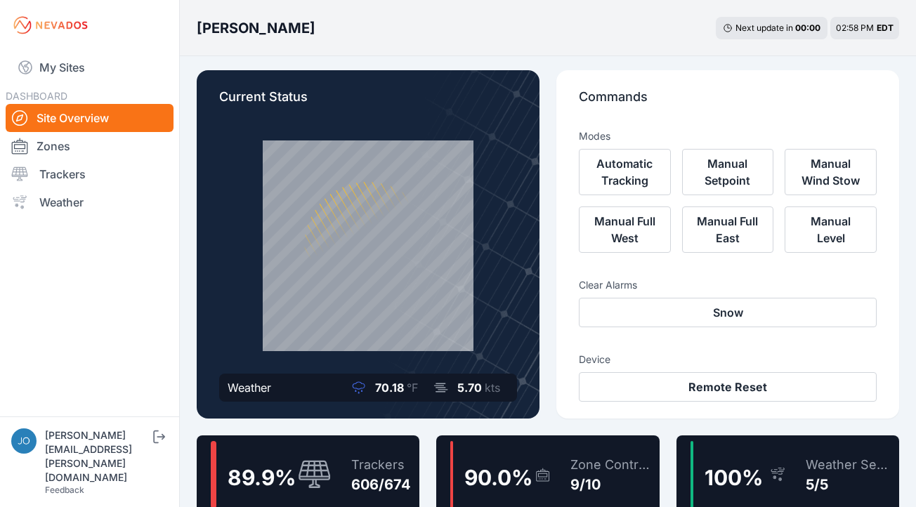
click at [354, 440] on div "89.9 % Trackers 606/674" at bounding box center [308, 474] width 223 height 79
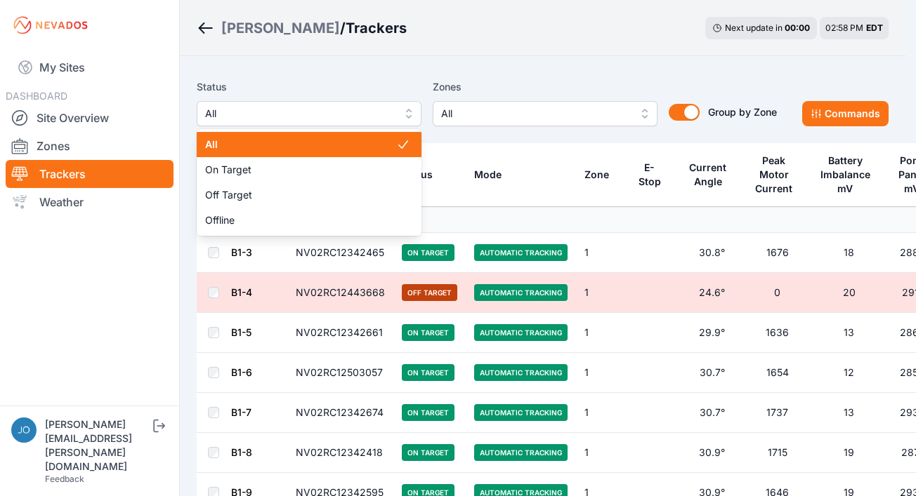
click at [315, 124] on button "All" at bounding box center [309, 113] width 225 height 25
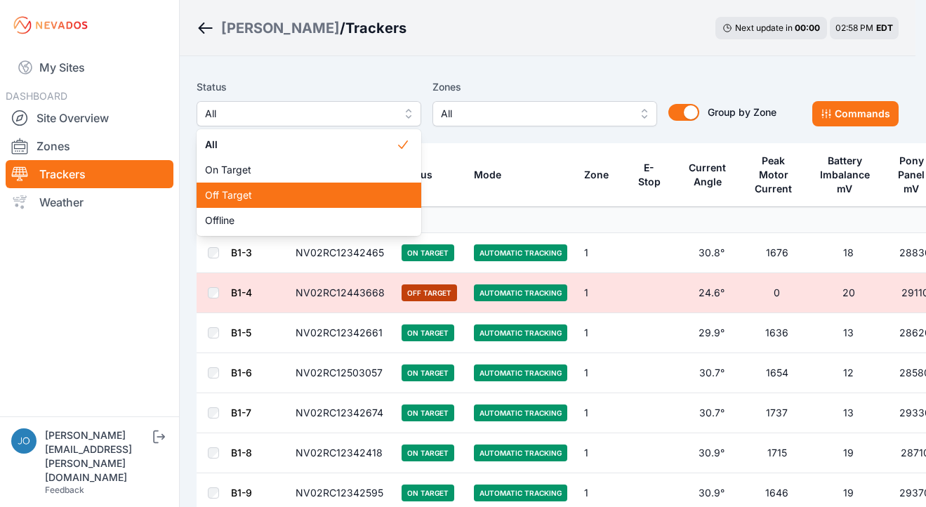
click at [263, 197] on span "Off Target" at bounding box center [300, 195] width 191 height 14
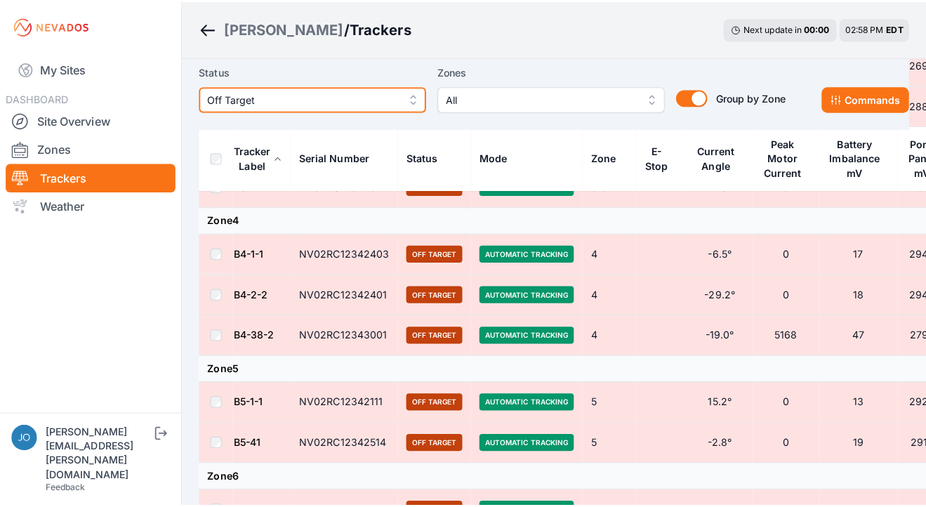
scroll to position [1206, 0]
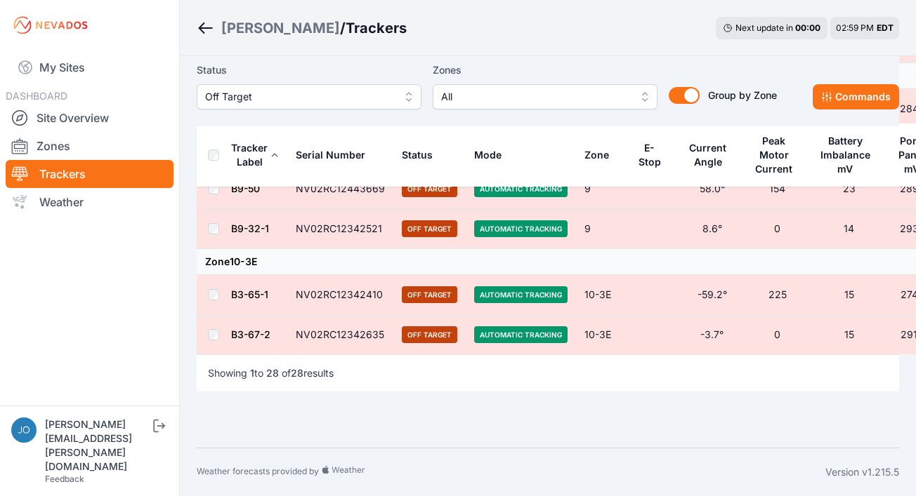
click at [206, 144] on th at bounding box center [214, 156] width 34 height 64
click at [883, 105] on button "Commands" at bounding box center [855, 96] width 86 height 25
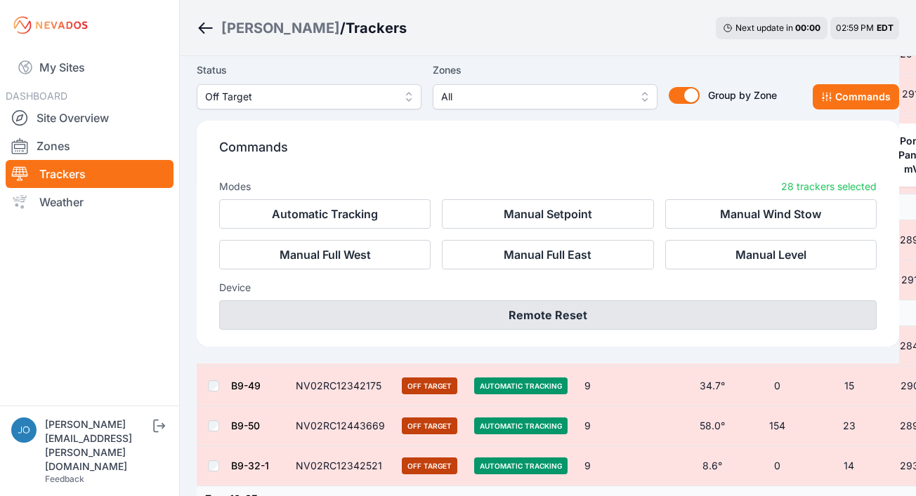
click at [503, 309] on button "Remote Reset" at bounding box center [547, 315] width 657 height 29
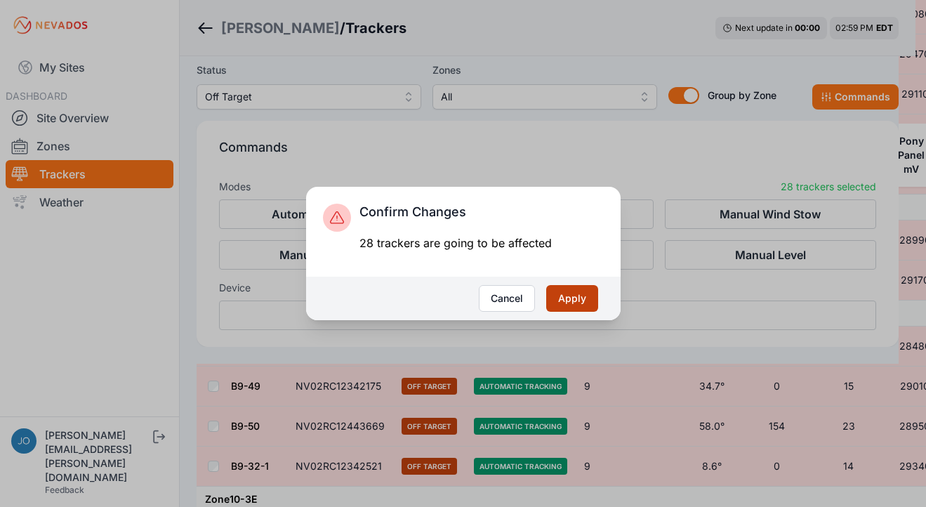
click at [585, 295] on button "Apply" at bounding box center [572, 298] width 52 height 27
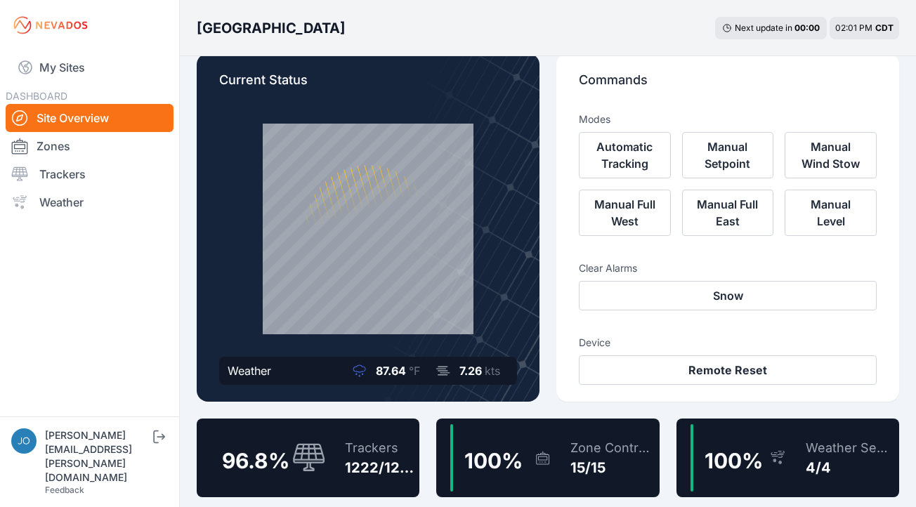
scroll to position [58, 0]
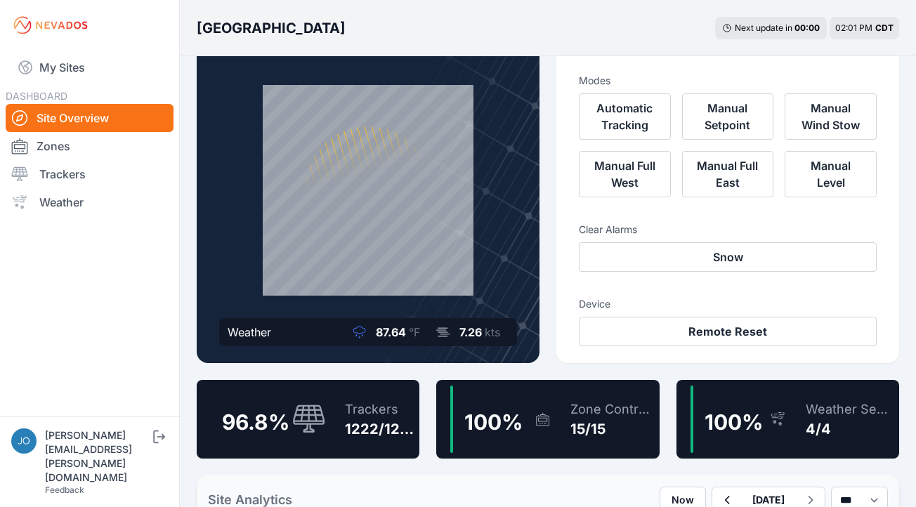
click at [336, 402] on div "Trackers 1222/1262" at bounding box center [372, 418] width 83 height 67
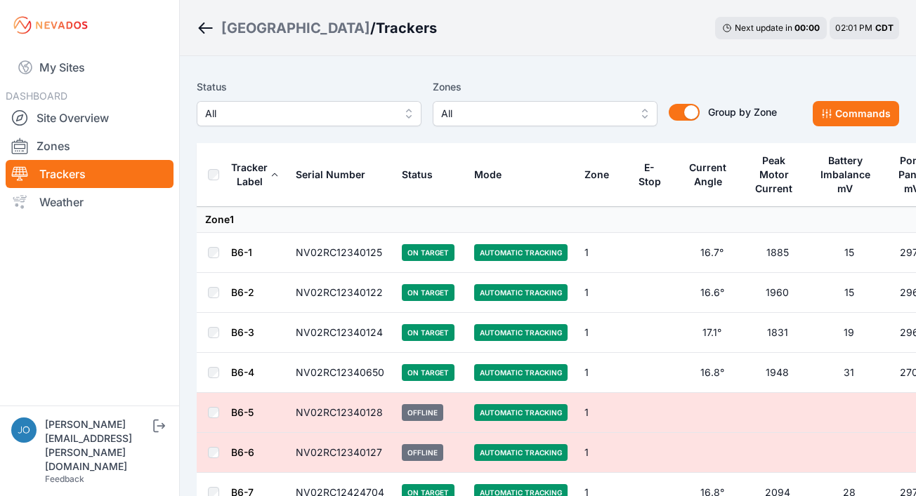
click at [362, 109] on span "All" at bounding box center [299, 113] width 188 height 17
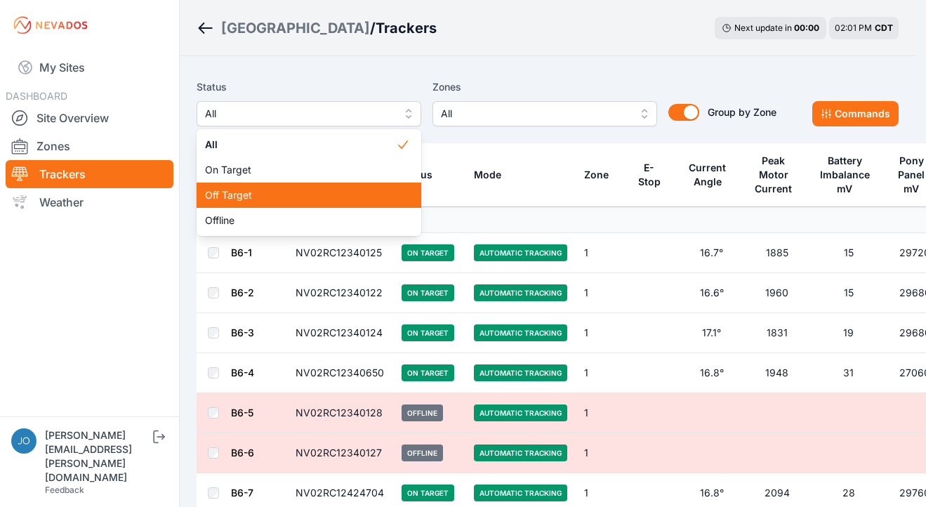
click at [319, 204] on div "Off Target" at bounding box center [309, 195] width 225 height 25
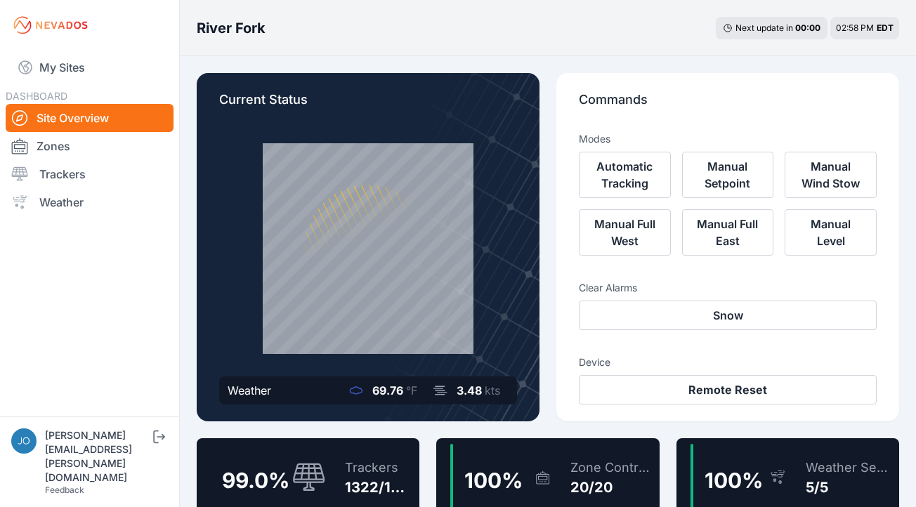
click at [378, 462] on div "Trackers" at bounding box center [379, 468] width 69 height 20
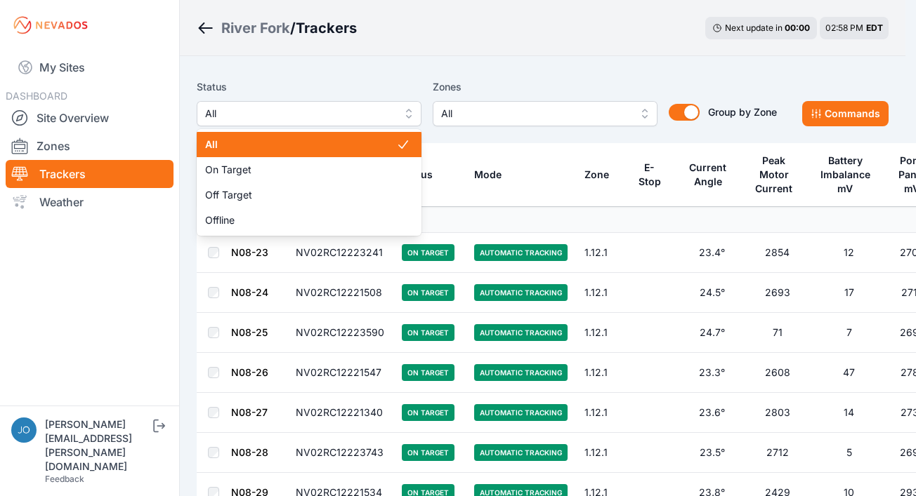
click at [290, 116] on span "All" at bounding box center [299, 113] width 188 height 17
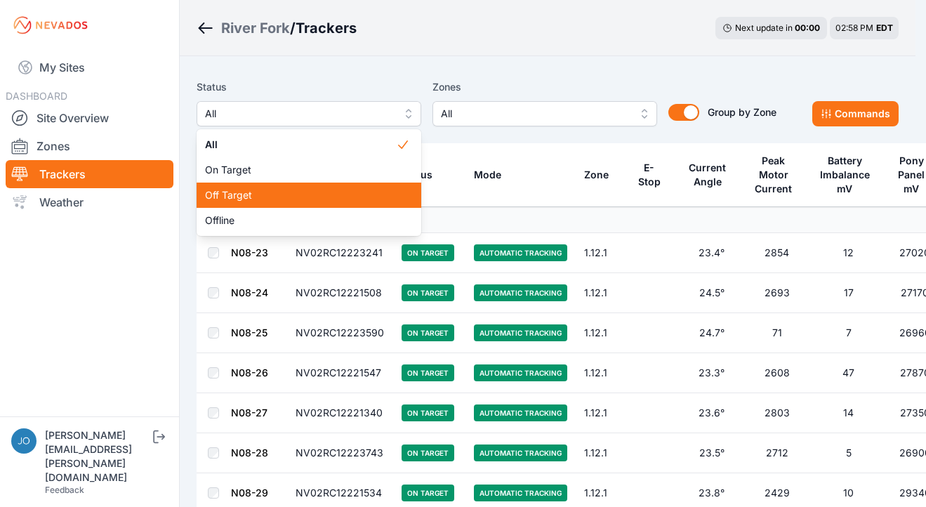
click at [235, 190] on span "Off Target" at bounding box center [300, 195] width 191 height 14
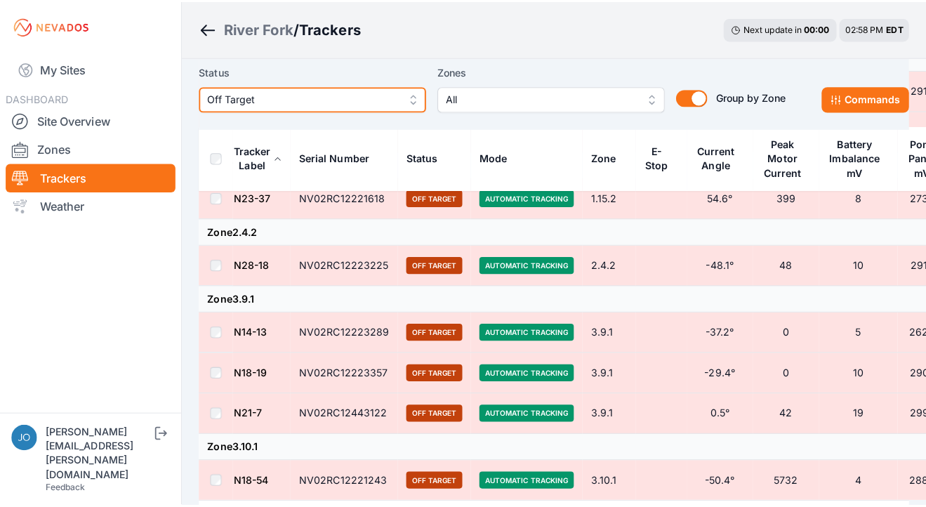
scroll to position [300, 0]
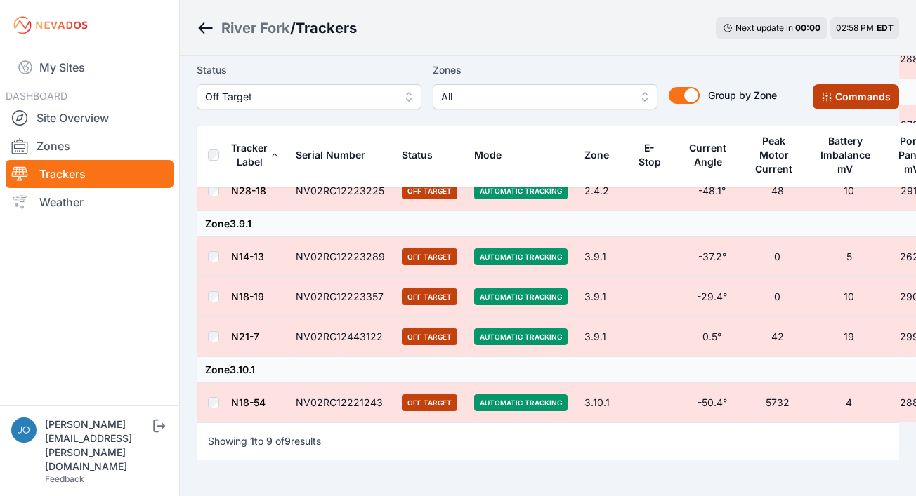
click at [837, 97] on button "Commands" at bounding box center [855, 96] width 86 height 25
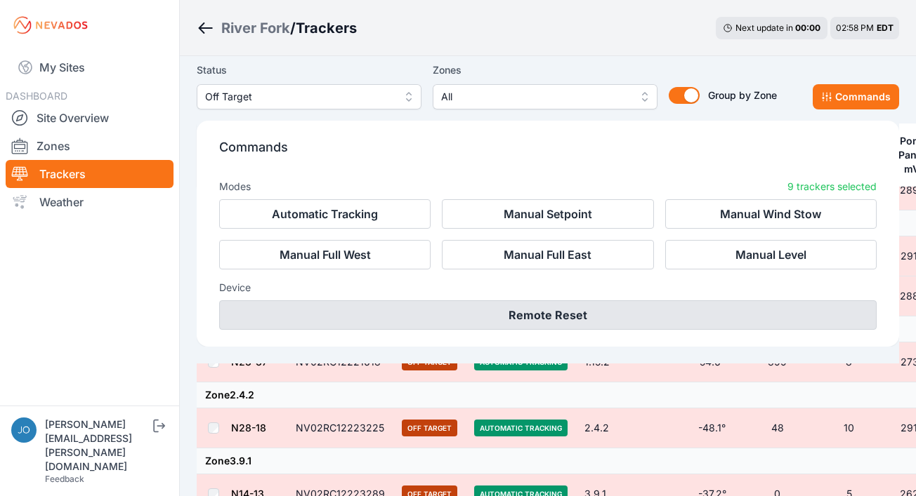
click at [631, 306] on button "Remote Reset" at bounding box center [547, 315] width 657 height 29
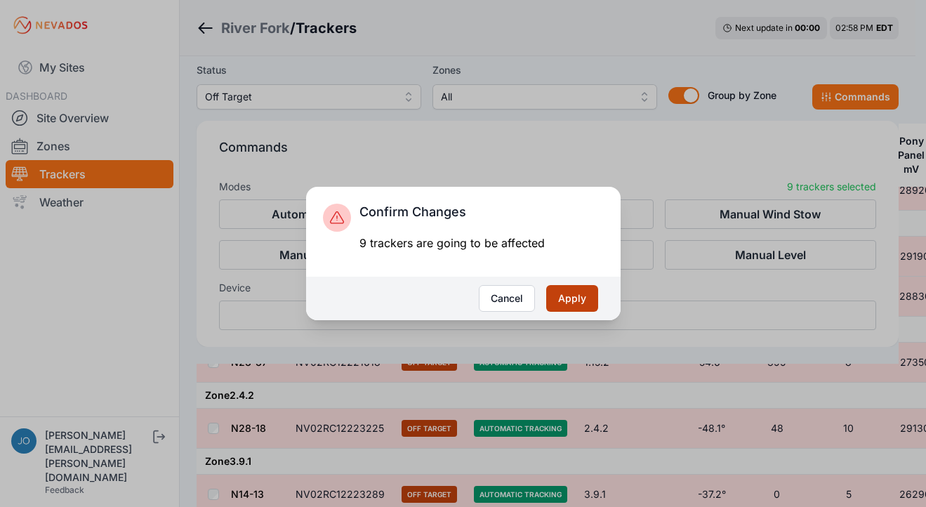
click at [584, 289] on button "Apply" at bounding box center [572, 298] width 52 height 27
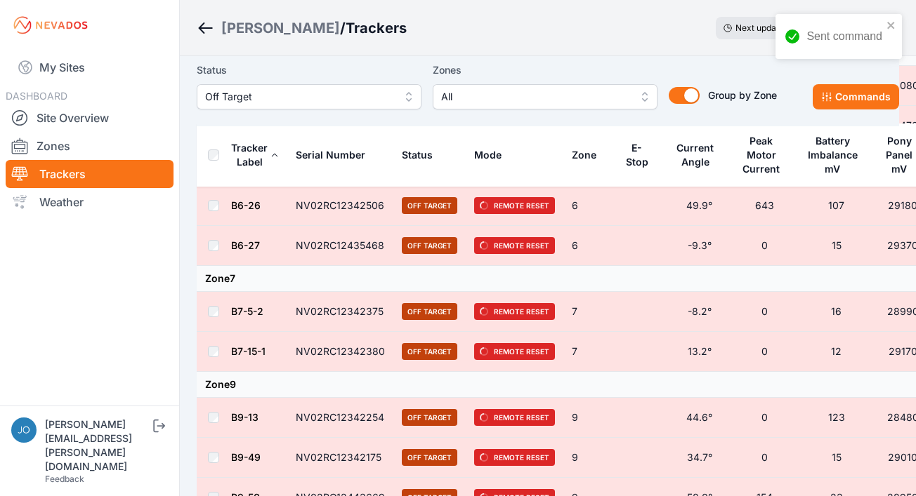
scroll to position [1206, 0]
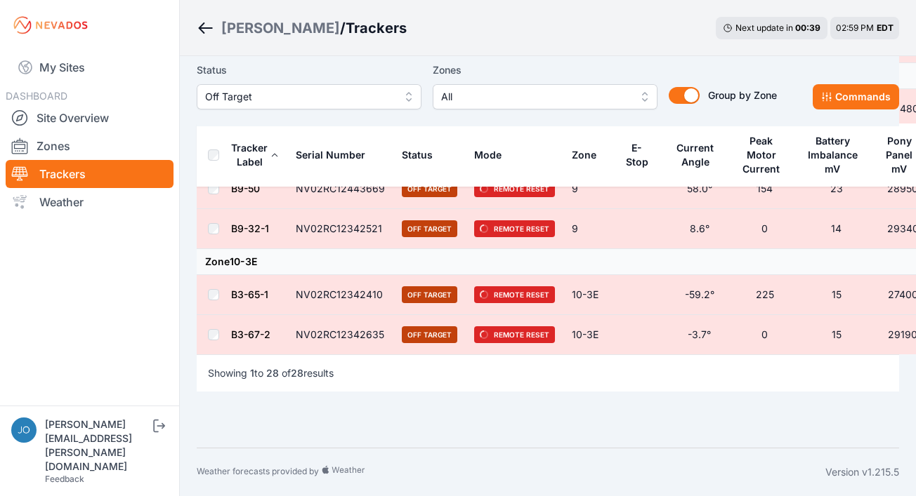
click at [237, 32] on div "[PERSON_NAME]" at bounding box center [280, 28] width 119 height 20
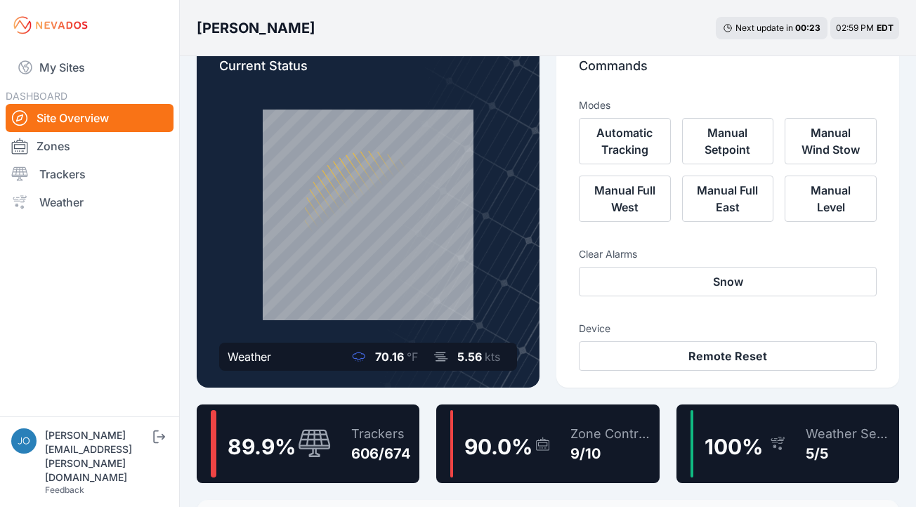
scroll to position [37, 0]
